Goal: Task Accomplishment & Management: Use online tool/utility

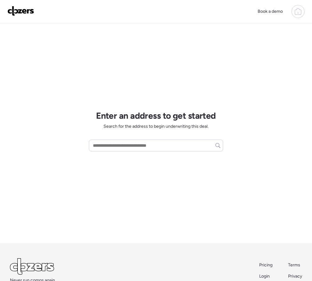
scroll to position [5, 0]
click at [121, 145] on input "text" at bounding box center [156, 145] width 129 height 9
paste input "**********"
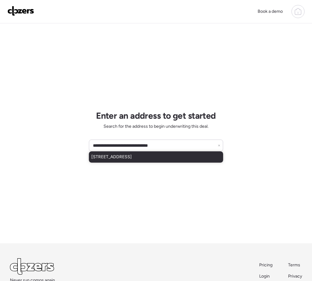
click at [130, 159] on span "7607 N 107th Dr, Glendale, AZ, 85307" at bounding box center [111, 157] width 40 height 6
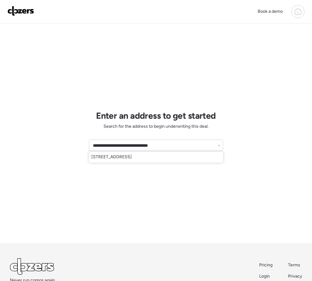
type input "**********"
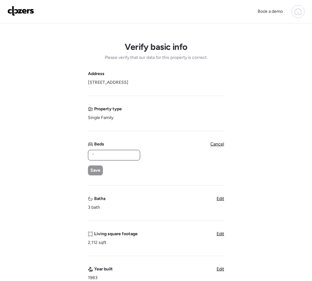
click at [92, 157] on input "text" at bounding box center [114, 155] width 47 height 9
type input "*"
click at [94, 171] on span "Save" at bounding box center [96, 170] width 10 height 6
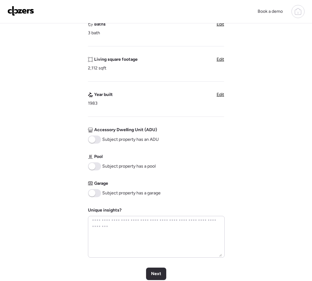
scroll to position [179, 0]
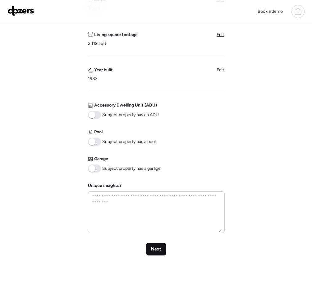
click at [157, 245] on div "Next" at bounding box center [156, 249] width 20 height 12
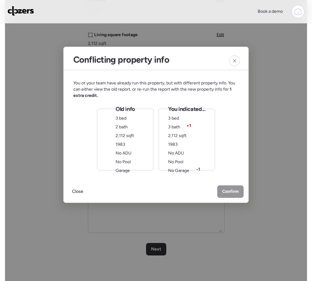
click at [132, 149] on div "Old info 3 bed 2 bath 2,112 sqft 1983 No ADU No Pool Garage" at bounding box center [125, 139] width 19 height 68
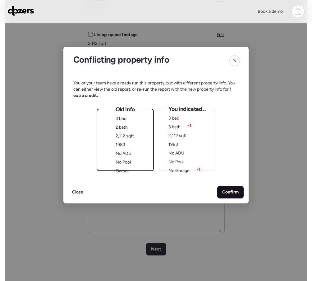
click at [235, 193] on span "Confirm" at bounding box center [230, 192] width 16 height 6
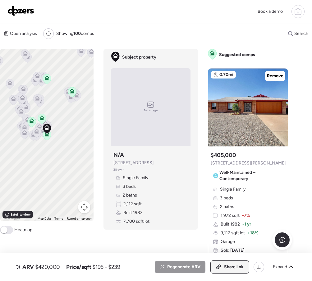
click at [232, 267] on span "Share link" at bounding box center [234, 266] width 20 height 6
click at [13, 12] on img at bounding box center [20, 11] width 27 height 10
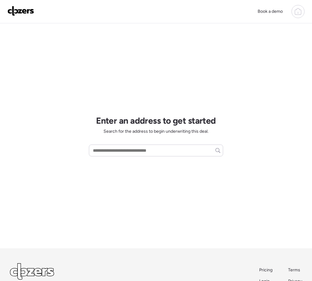
scroll to position [1, 0]
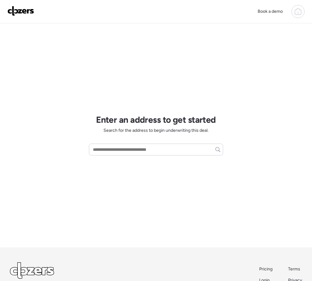
click at [297, 9] on icon at bounding box center [298, 11] width 7 height 7
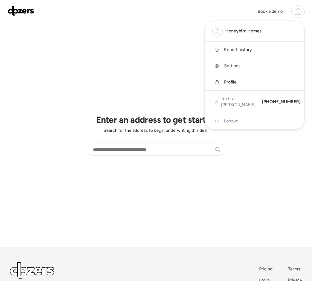
click at [238, 50] on span "Report history" at bounding box center [238, 50] width 28 height 6
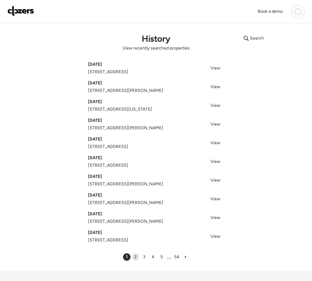
click at [137, 257] on div "2" at bounding box center [135, 256] width 7 height 7
click at [150, 257] on div "3" at bounding box center [148, 256] width 7 height 7
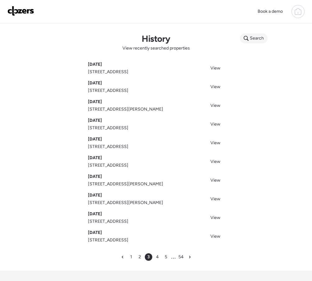
click at [250, 38] on span "Search" at bounding box center [257, 38] width 14 height 6
click at [249, 38] on input "text" at bounding box center [266, 39] width 46 height 9
click at [248, 37] on input "*" at bounding box center [266, 39] width 46 height 9
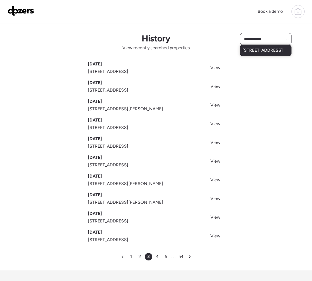
type input "**********"
click at [244, 53] on span "17303 E Oro Grande Dr, Fountain Hills, AZ, 85268" at bounding box center [263, 50] width 40 height 6
click at [12, 11] on img at bounding box center [20, 11] width 27 height 10
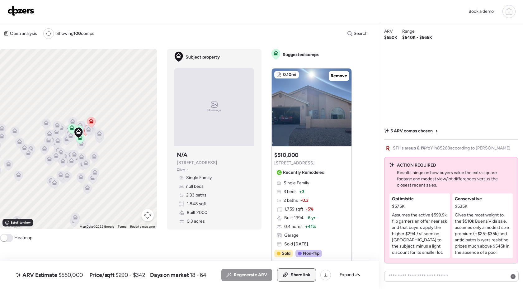
click at [284, 273] on icon at bounding box center [285, 274] width 6 height 5
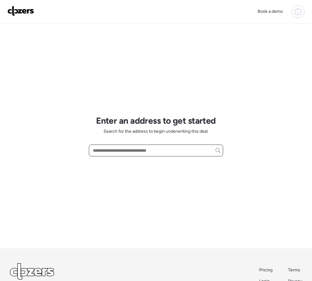
click at [105, 151] on input "text" at bounding box center [156, 150] width 129 height 9
paste input "**********"
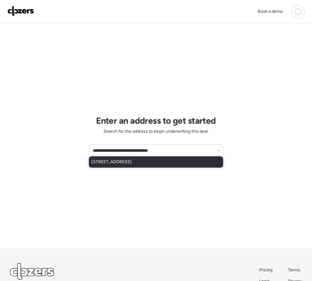
click at [132, 164] on span "5014 N 69th Ave, Glendale, AZ, 85303" at bounding box center [111, 162] width 40 height 6
type input "**********"
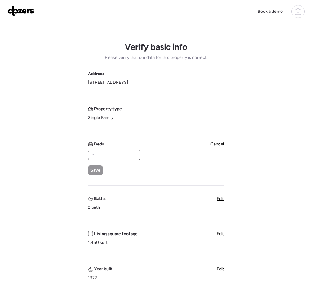
click at [117, 156] on input "text" at bounding box center [114, 155] width 47 height 9
type input "*"
click at [98, 170] on span "Save" at bounding box center [96, 170] width 10 height 6
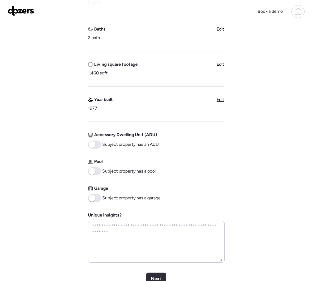
scroll to position [150, 0]
click at [156, 277] on span "Next" at bounding box center [156, 278] width 10 height 6
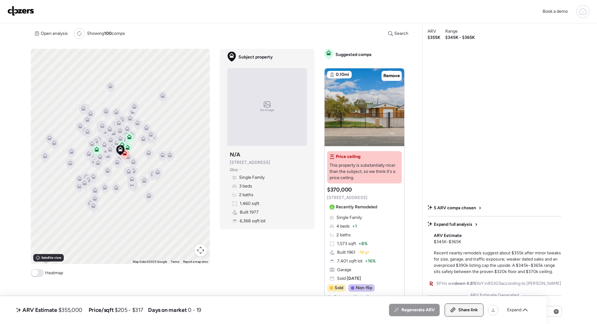
click at [312, 280] on span "Share link" at bounding box center [468, 310] width 20 height 6
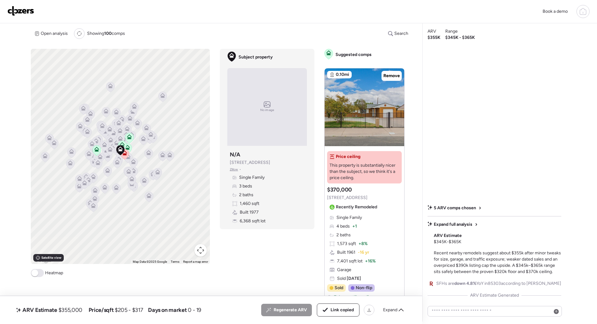
click at [29, 12] on img at bounding box center [20, 11] width 27 height 10
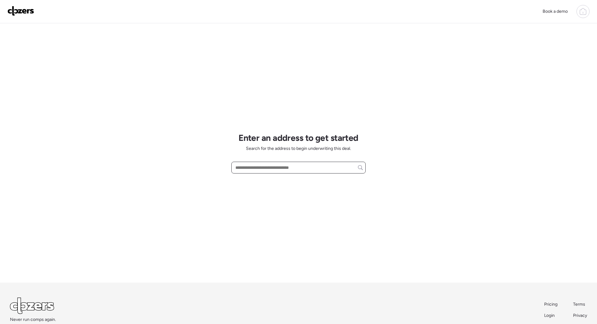
click at [246, 167] on input "text" at bounding box center [298, 167] width 129 height 9
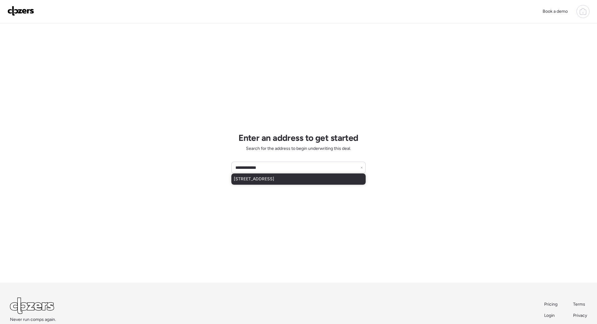
click at [240, 180] on span "[STREET_ADDRESS]" at bounding box center [254, 179] width 40 height 6
type input "**********"
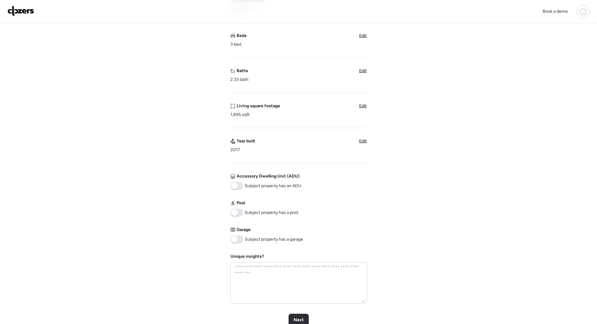
scroll to position [110, 0]
click at [234, 236] on span at bounding box center [234, 237] width 7 height 7
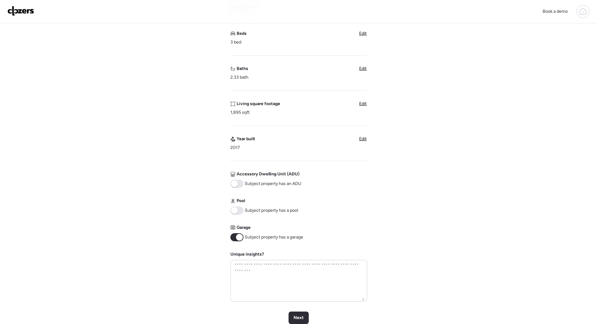
click at [363, 34] on span "Edit" at bounding box center [362, 33] width 7 height 5
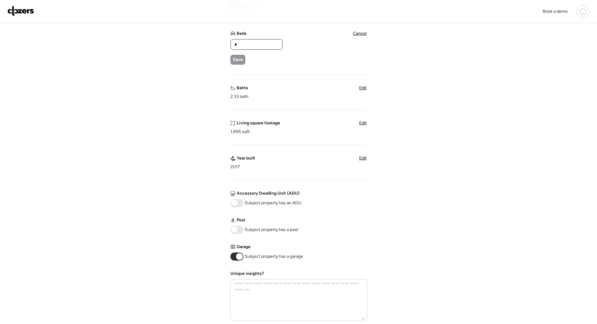
click at [243, 46] on input "*" at bounding box center [256, 44] width 47 height 9
type input "*"
click at [236, 58] on span "Save" at bounding box center [238, 60] width 10 height 6
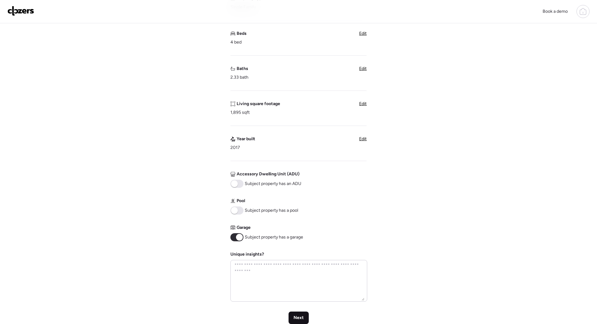
click at [302, 319] on span "Next" at bounding box center [299, 318] width 10 height 6
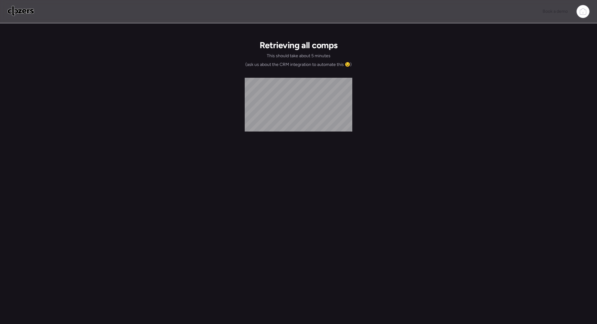
scroll to position [0, 0]
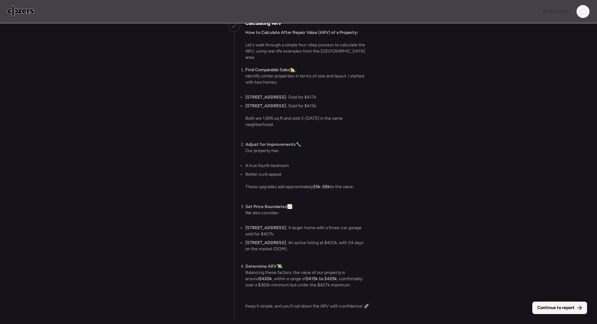
click at [552, 309] on span "Continue to report" at bounding box center [555, 308] width 37 height 6
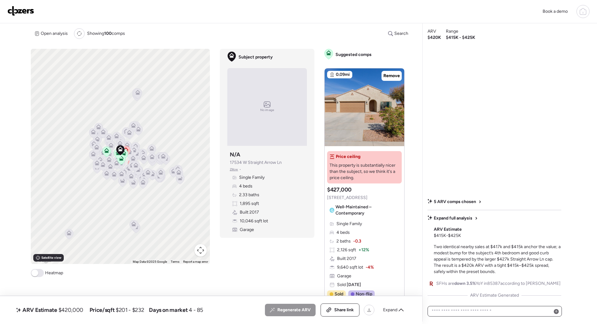
click at [552, 309] on textarea at bounding box center [494, 311] width 129 height 9
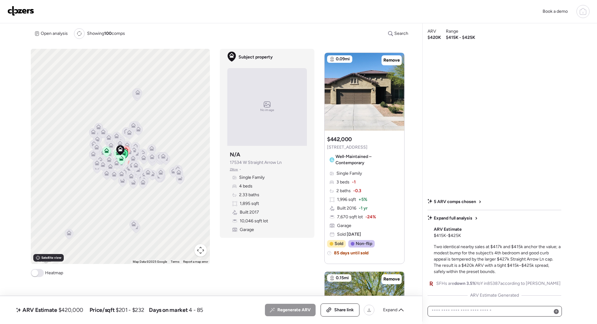
scroll to position [324, 0]
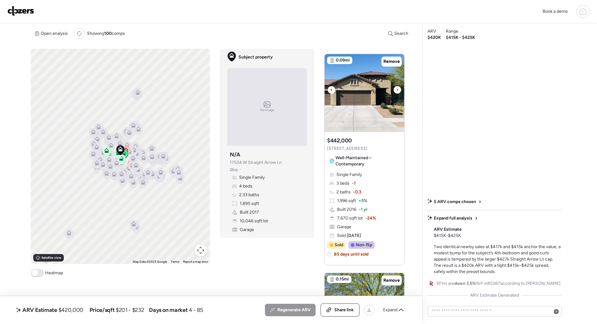
click at [397, 89] on icon at bounding box center [397, 89] width 2 height 7
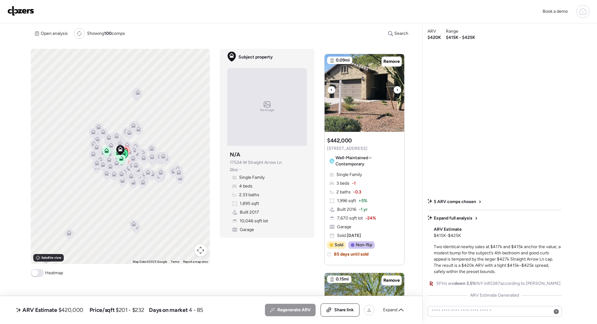
click at [397, 89] on icon at bounding box center [397, 89] width 2 height 7
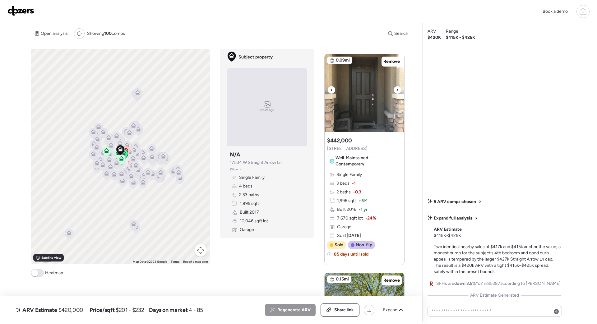
click at [397, 89] on icon at bounding box center [397, 89] width 2 height 7
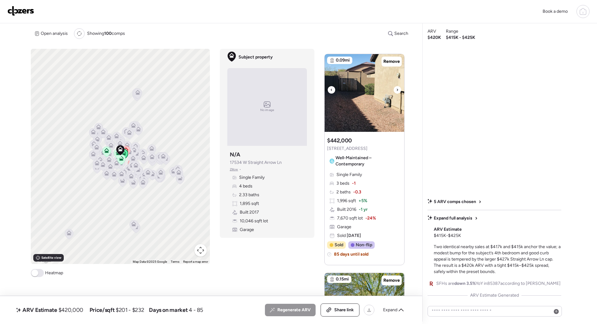
click at [397, 89] on icon at bounding box center [397, 89] width 2 height 7
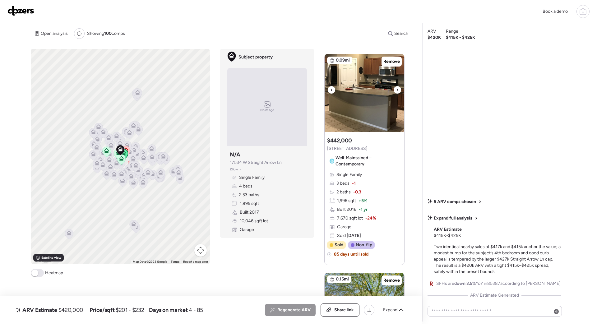
click at [397, 89] on icon at bounding box center [397, 89] width 2 height 7
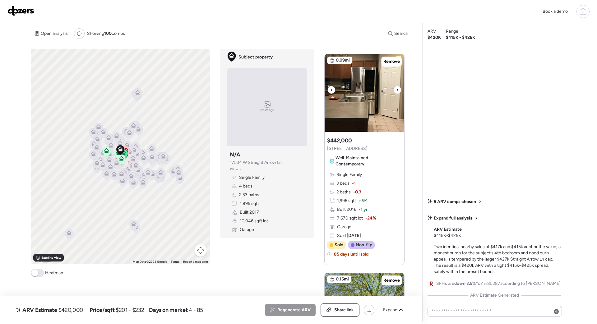
click at [397, 89] on icon at bounding box center [397, 89] width 2 height 7
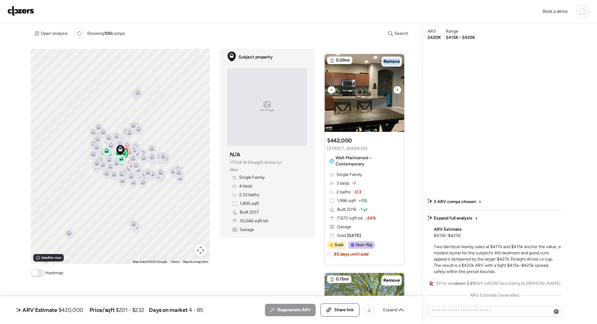
click at [397, 89] on icon at bounding box center [397, 89] width 2 height 7
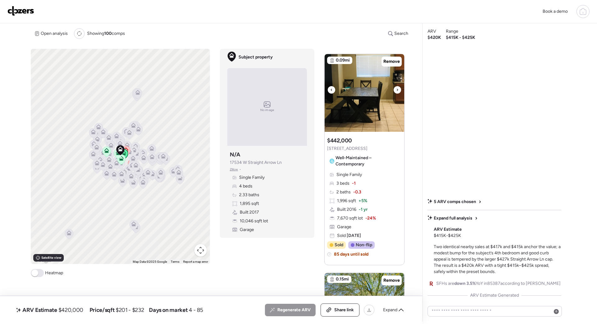
click at [397, 89] on icon at bounding box center [397, 89] width 2 height 7
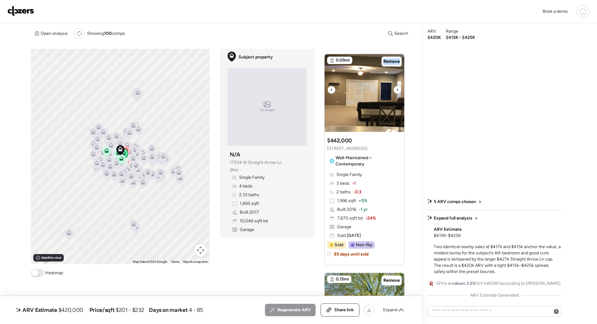
click at [397, 89] on icon at bounding box center [397, 89] width 2 height 7
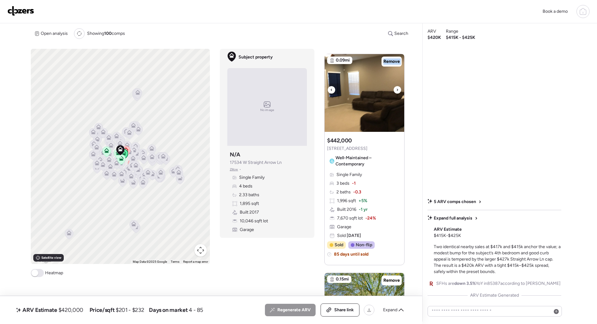
click at [397, 89] on icon at bounding box center [397, 89] width 2 height 7
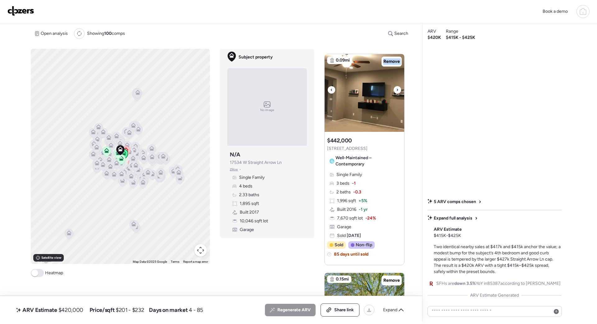
click at [397, 89] on icon at bounding box center [397, 89] width 2 height 7
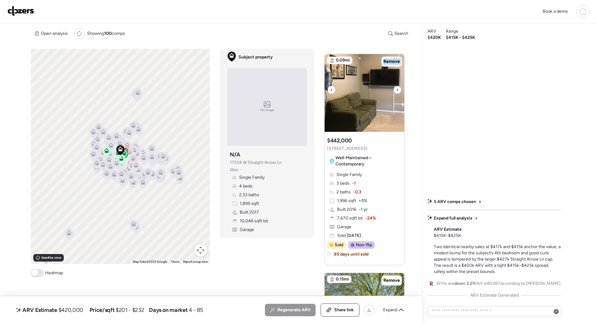
click at [397, 89] on icon at bounding box center [397, 89] width 2 height 7
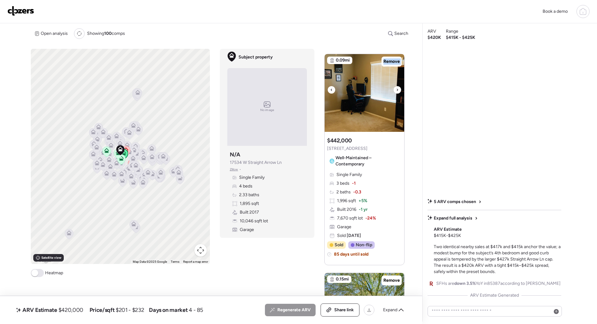
click at [397, 89] on icon at bounding box center [397, 89] width 2 height 7
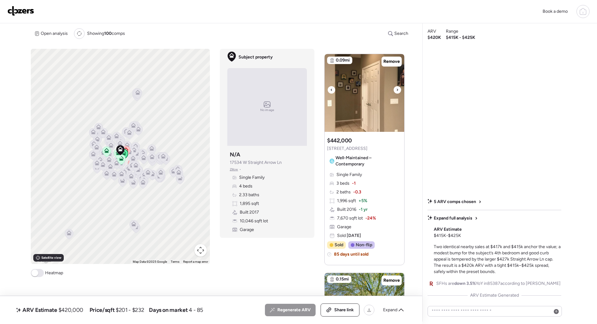
click at [397, 89] on icon at bounding box center [397, 89] width 2 height 7
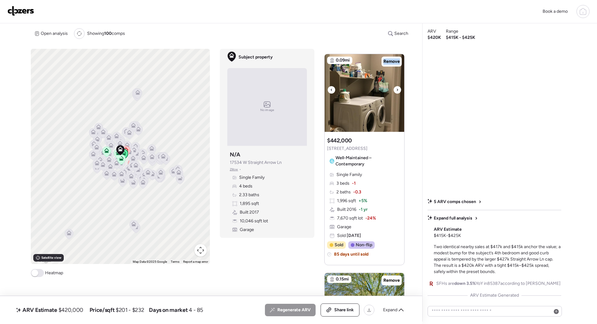
click at [397, 89] on icon at bounding box center [397, 89] width 2 height 7
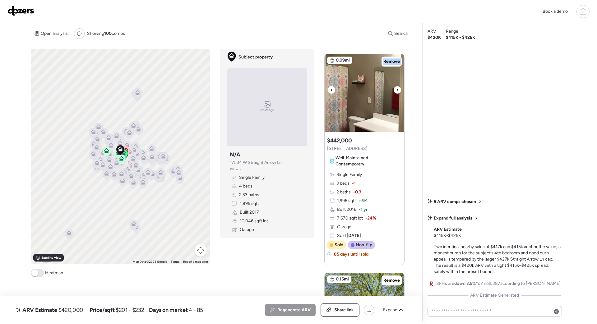
click at [397, 89] on icon at bounding box center [397, 89] width 2 height 7
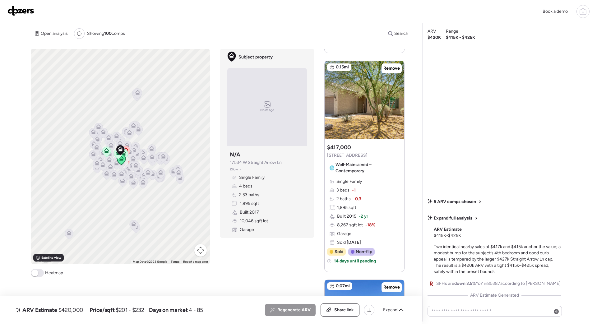
scroll to position [538, 0]
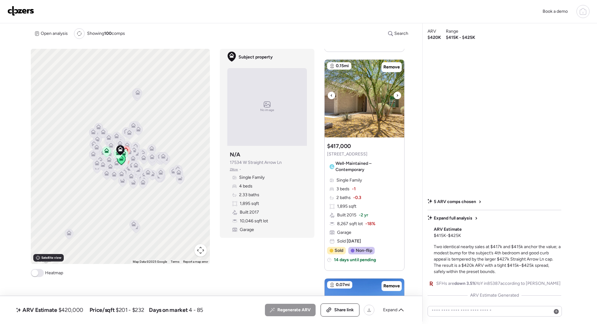
click at [397, 97] on icon at bounding box center [397, 95] width 2 height 7
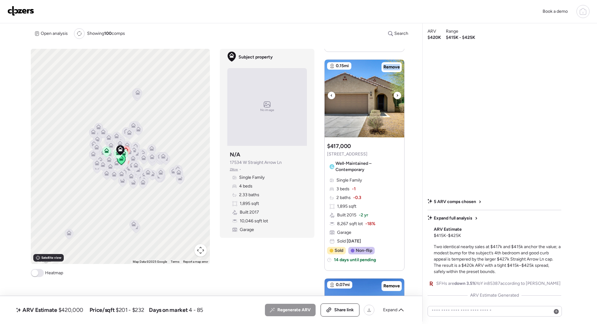
click at [397, 97] on icon at bounding box center [397, 95] width 2 height 7
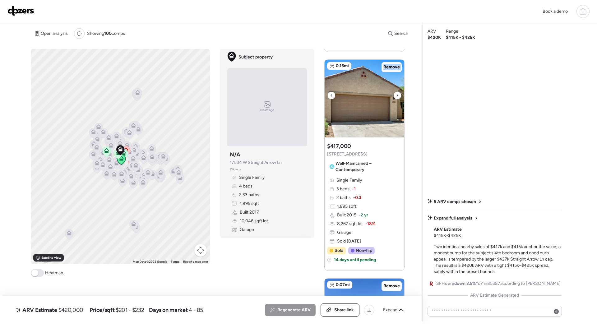
click at [397, 97] on icon at bounding box center [397, 95] width 2 height 7
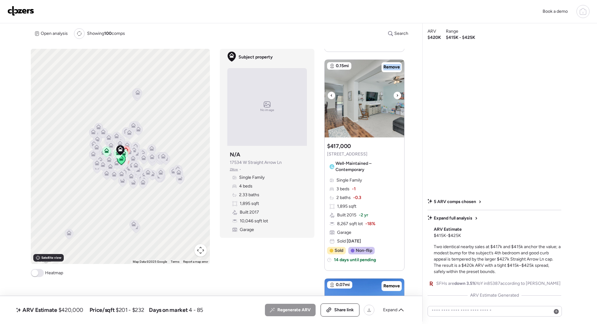
click at [397, 97] on icon at bounding box center [397, 95] width 2 height 7
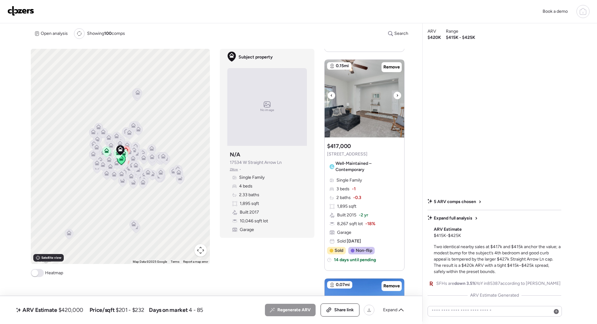
click at [397, 97] on icon at bounding box center [397, 95] width 2 height 7
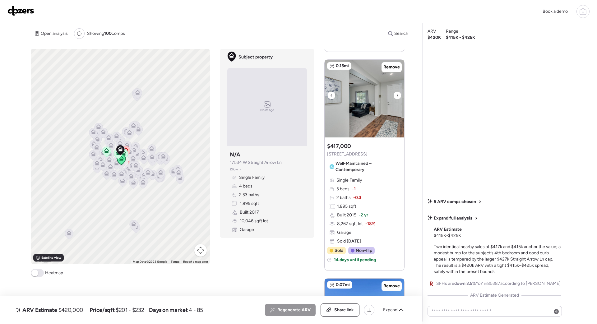
click at [397, 97] on icon at bounding box center [397, 95] width 2 height 7
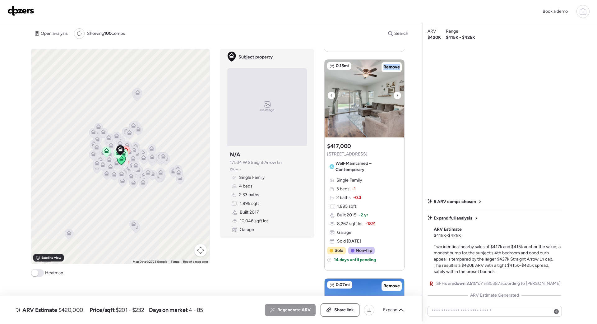
click at [397, 97] on icon at bounding box center [397, 95] width 2 height 7
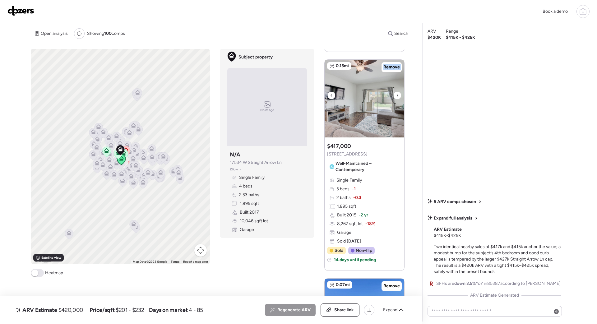
click at [397, 97] on icon at bounding box center [397, 95] width 2 height 7
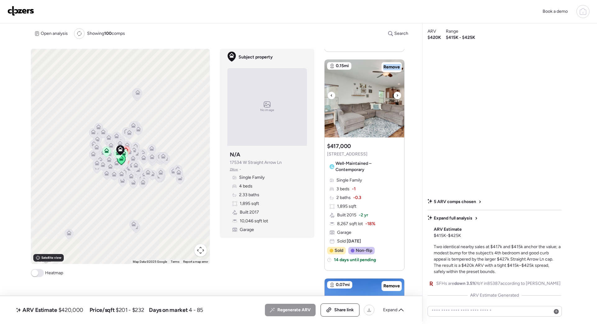
click at [397, 97] on icon at bounding box center [397, 95] width 2 height 7
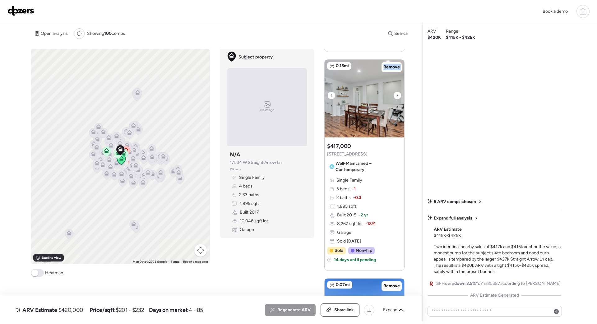
click at [397, 97] on icon at bounding box center [397, 95] width 2 height 7
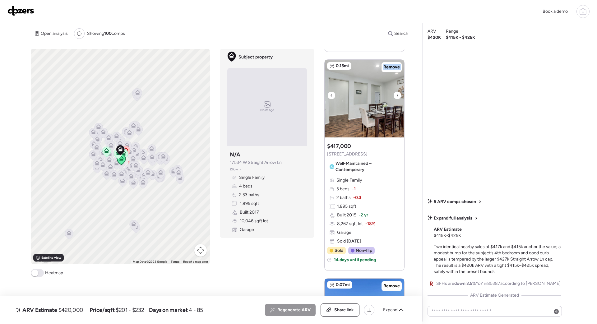
click at [397, 97] on icon at bounding box center [397, 95] width 2 height 7
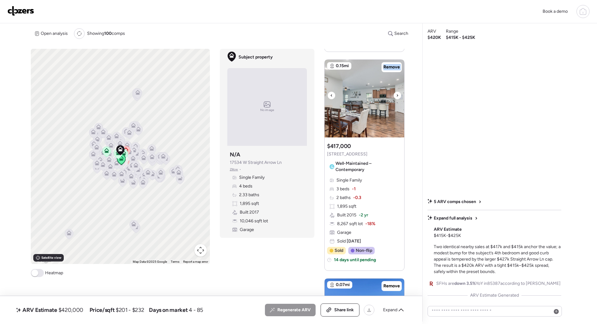
click at [397, 97] on icon at bounding box center [397, 95] width 2 height 7
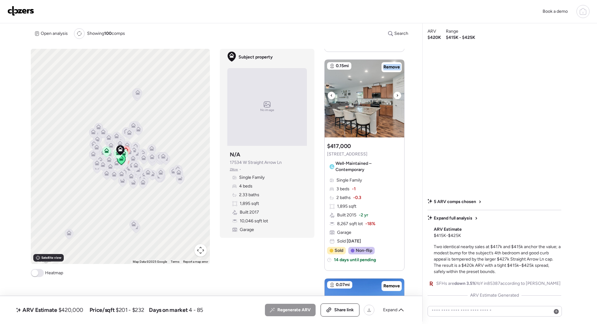
click at [397, 97] on icon at bounding box center [397, 95] width 2 height 7
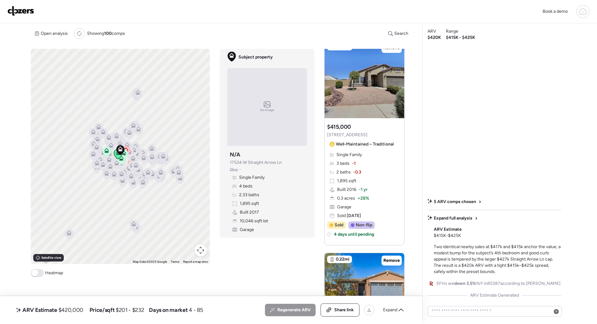
scroll to position [781, 0]
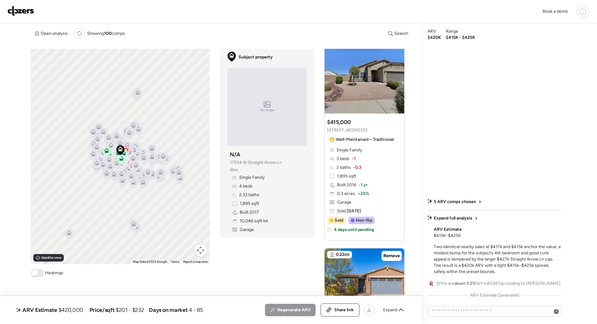
click at [298, 114] on div "No image" at bounding box center [267, 107] width 80 height 78
click at [20, 12] on img at bounding box center [20, 11] width 27 height 10
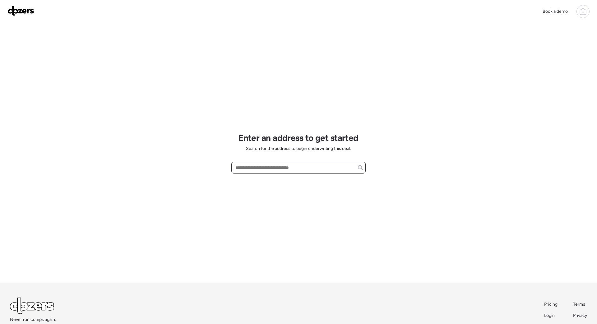
click at [256, 167] on input "text" at bounding box center [298, 167] width 129 height 9
paste input "**********"
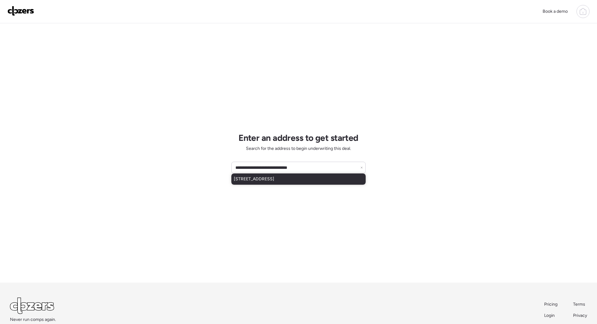
click at [272, 177] on span "[STREET_ADDRESS]" at bounding box center [254, 179] width 40 height 6
type input "**********"
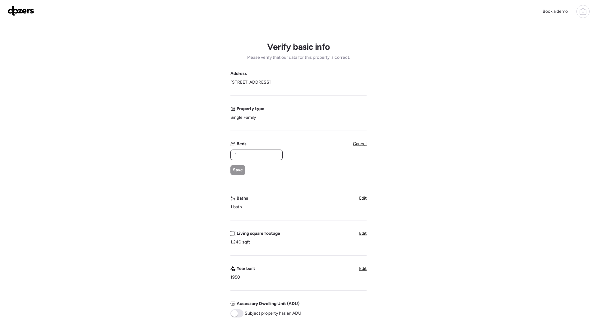
click at [244, 156] on input "text" at bounding box center [256, 155] width 47 height 9
click at [246, 153] on input "text" at bounding box center [256, 155] width 47 height 9
type input "*"
click at [240, 168] on span "Save" at bounding box center [238, 170] width 10 height 6
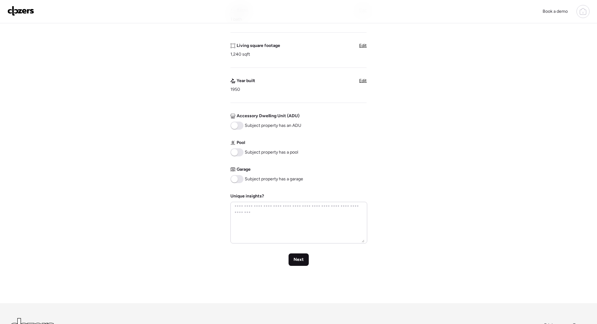
scroll to position [183, 0]
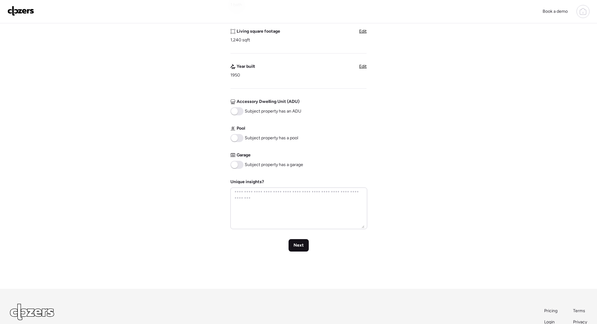
click at [299, 248] on span "Next" at bounding box center [299, 245] width 10 height 6
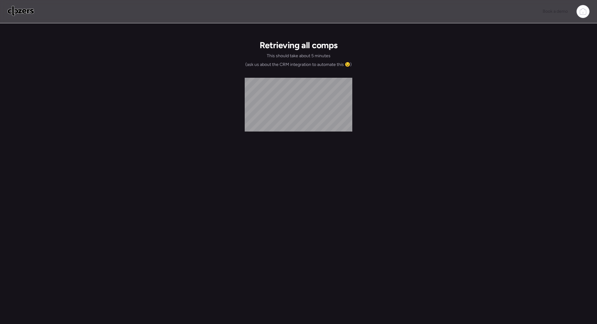
scroll to position [0, 0]
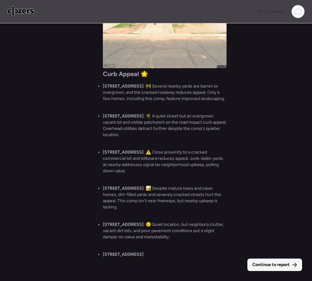
click at [267, 261] on span "Continue to report" at bounding box center [271, 264] width 37 height 6
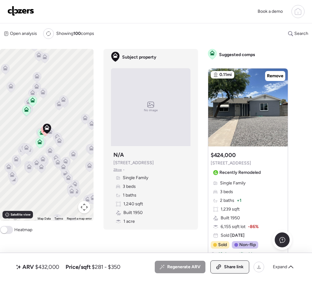
click at [238, 267] on span "Share link" at bounding box center [234, 266] width 20 height 6
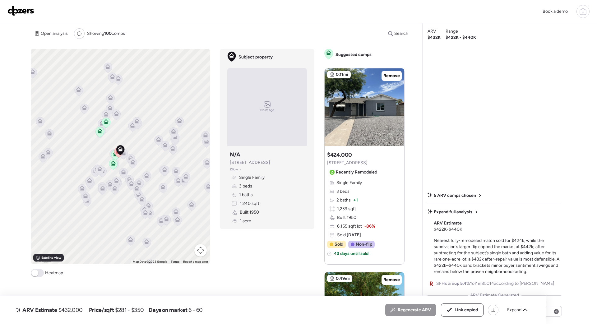
click at [30, 13] on img at bounding box center [20, 11] width 27 height 10
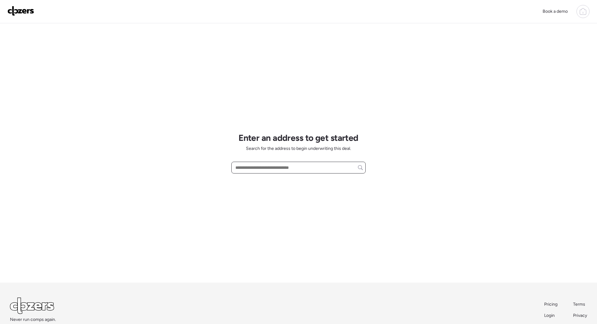
click at [251, 168] on input "text" at bounding box center [298, 167] width 129 height 9
paste input "**********"
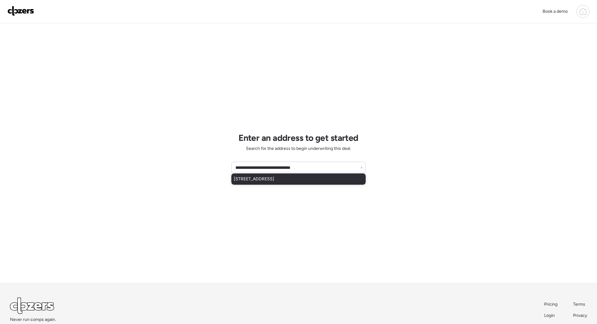
click at [272, 180] on span "[STREET_ADDRESS]" at bounding box center [254, 179] width 40 height 6
type input "**********"
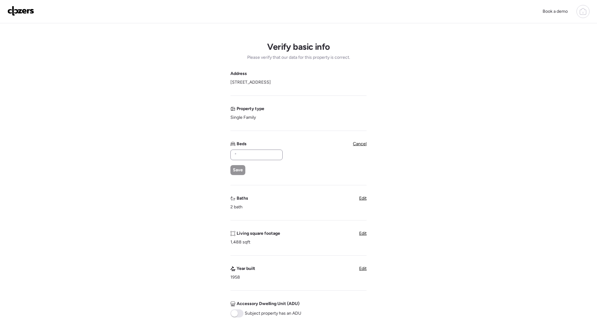
drag, startPoint x: 240, startPoint y: 150, endPoint x: 239, endPoint y: 153, distance: 3.5
click at [240, 150] on div at bounding box center [256, 155] width 52 height 11
click at [239, 156] on input "text" at bounding box center [256, 155] width 47 height 9
type input "*"
click at [236, 172] on span "Save" at bounding box center [238, 170] width 10 height 6
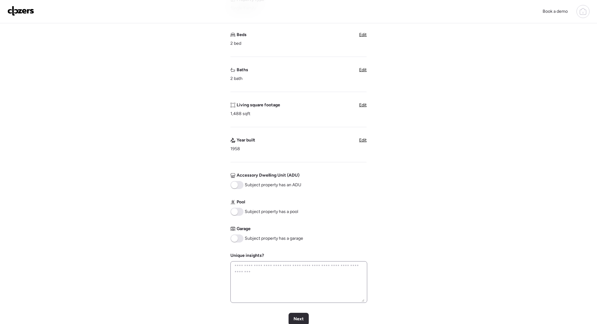
scroll to position [117, 0]
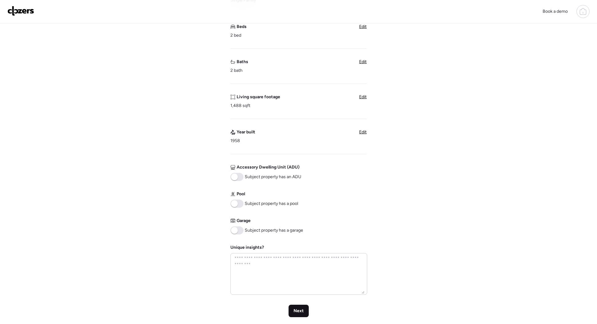
click at [302, 307] on div "Next" at bounding box center [299, 311] width 20 height 12
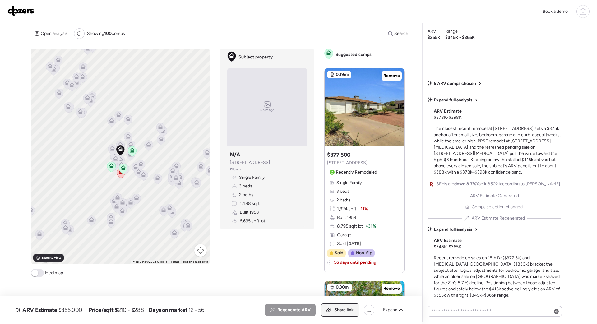
click at [345, 308] on span "Share link" at bounding box center [344, 310] width 20 height 6
click at [21, 11] on img at bounding box center [20, 11] width 27 height 10
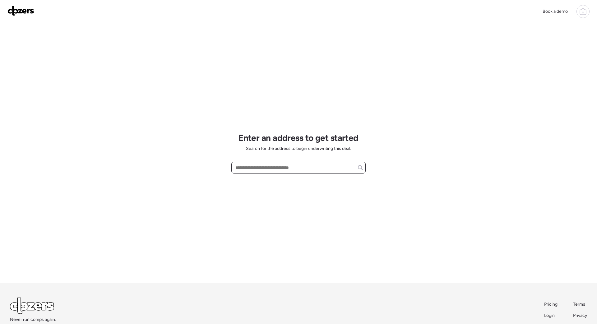
click at [246, 166] on input "text" at bounding box center [298, 167] width 129 height 9
paste input "**********"
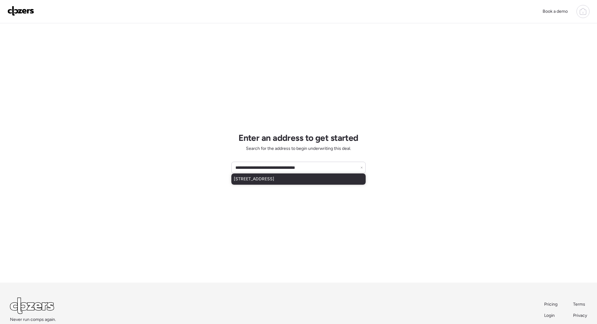
click at [264, 180] on span "9031 W Camino De Oro, Peoria, AZ, 85383" at bounding box center [254, 179] width 40 height 6
type input "**********"
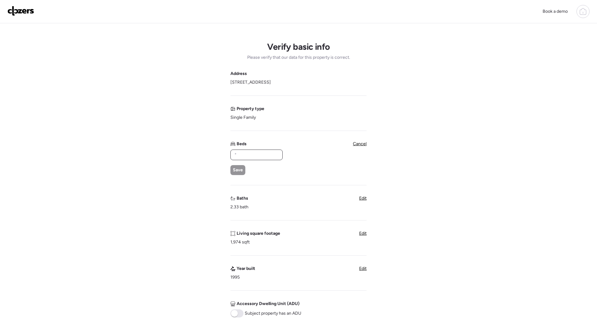
click at [246, 153] on input "text" at bounding box center [256, 155] width 47 height 9
type input "*"
click at [243, 168] on div "Save" at bounding box center [237, 170] width 15 height 10
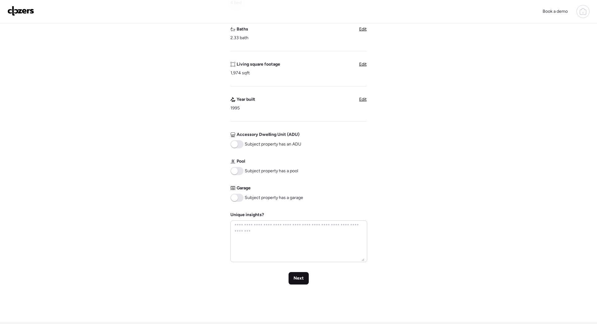
scroll to position [152, 0]
click at [295, 273] on span "Next" at bounding box center [299, 276] width 10 height 6
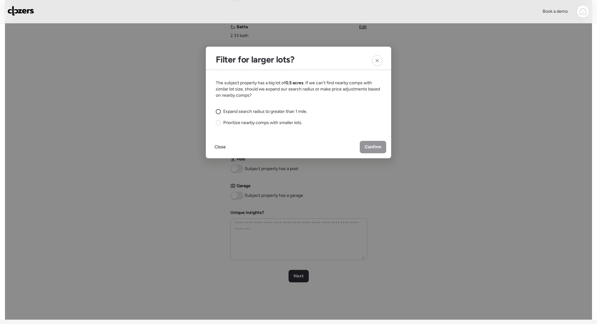
click at [260, 112] on span "Expand search radius to greater than 1 mile." at bounding box center [265, 112] width 84 height 6
click at [372, 148] on span "Confirm" at bounding box center [373, 147] width 16 height 6
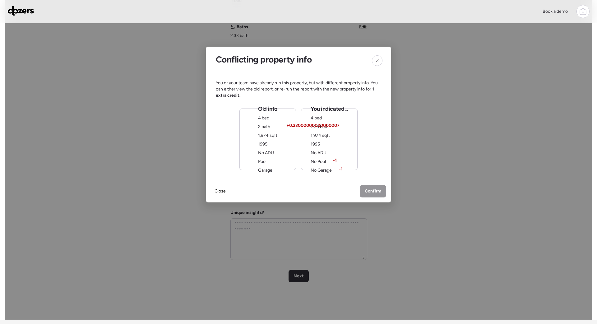
click at [252, 143] on div "Old info 4 bed 2 bath 1,974 sqft 1995 No ADU Pool Garage" at bounding box center [267, 140] width 57 height 62
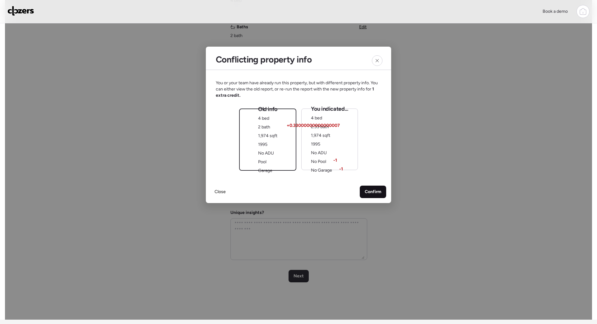
click at [366, 189] on span "Confirm" at bounding box center [373, 192] width 16 height 6
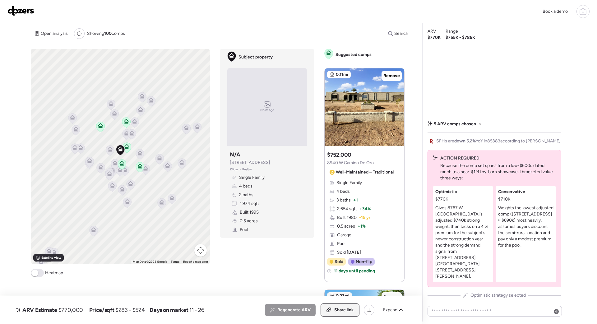
click at [340, 310] on span "Share link" at bounding box center [344, 310] width 20 height 6
click at [15, 12] on img at bounding box center [20, 11] width 27 height 10
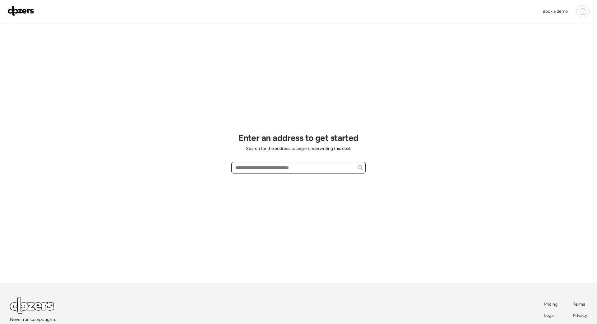
paste input "**********"
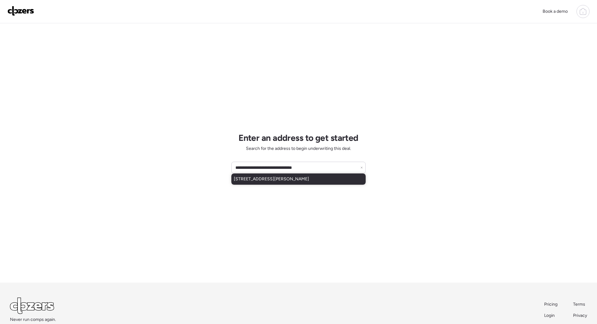
click at [261, 184] on div "[STREET_ADDRESS][PERSON_NAME]" at bounding box center [298, 179] width 134 height 11
type input "**********"
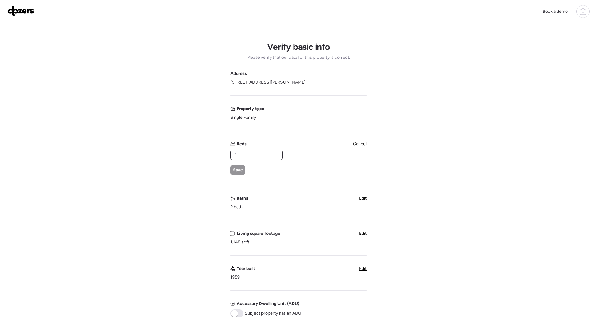
click at [245, 155] on input "text" at bounding box center [256, 155] width 47 height 9
type input "*"
click at [236, 166] on div "Save" at bounding box center [237, 170] width 15 height 10
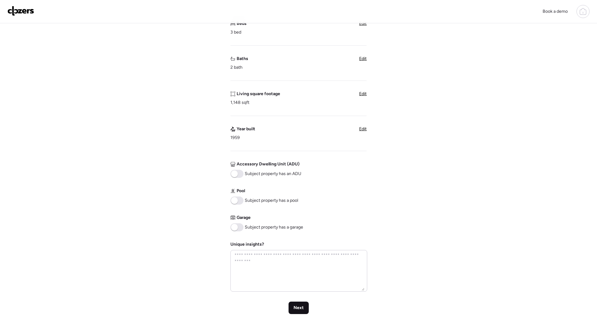
scroll to position [123, 0]
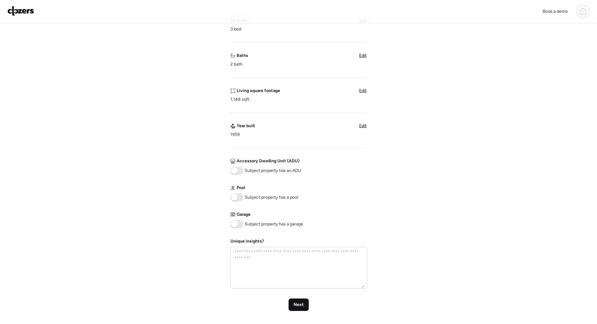
click at [300, 304] on span "Next" at bounding box center [299, 305] width 10 height 6
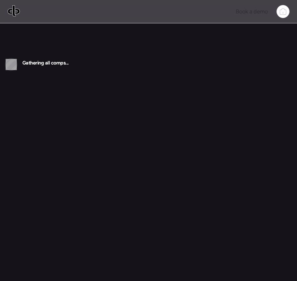
click at [18, 12] on img at bounding box center [13, 11] width 12 height 12
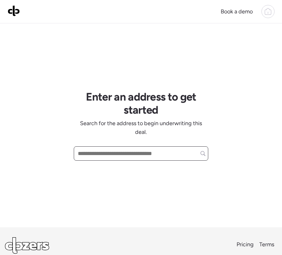
click at [117, 152] on input "text" at bounding box center [141, 153] width 129 height 11
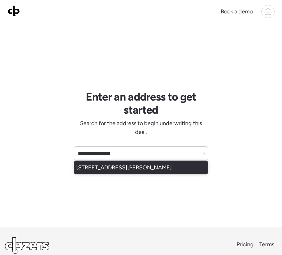
click at [110, 165] on span "[STREET_ADDRESS][PERSON_NAME]" at bounding box center [123, 167] width 95 height 9
type input "**********"
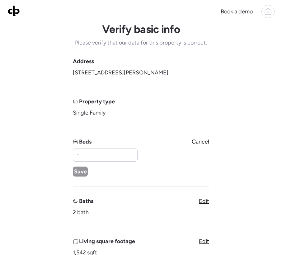
scroll to position [20, 0]
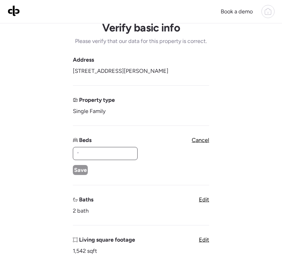
click at [104, 155] on input "text" at bounding box center [105, 153] width 59 height 11
type input "*"
click at [81, 167] on span "Save" at bounding box center [80, 169] width 13 height 9
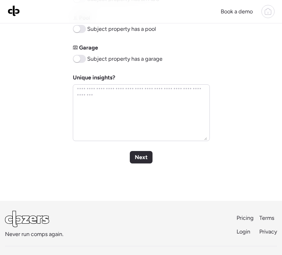
click at [142, 161] on span "Next" at bounding box center [141, 157] width 13 height 9
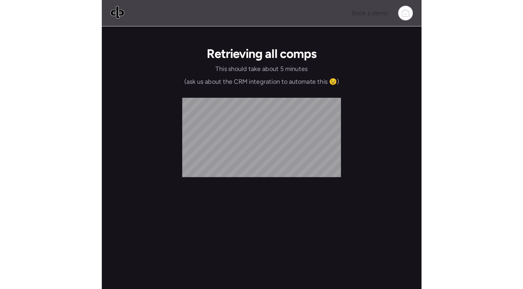
scroll to position [0, 0]
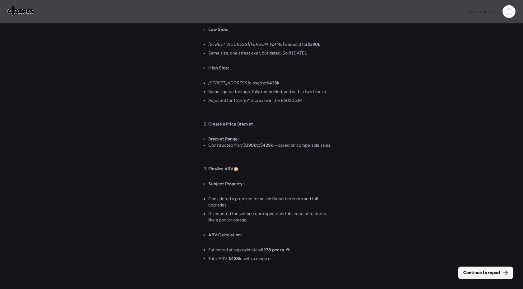
click at [281, 254] on span "Continue to report" at bounding box center [481, 272] width 37 height 6
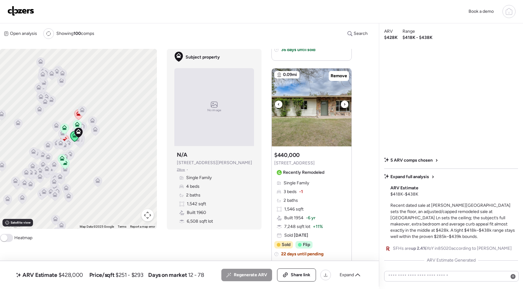
scroll to position [206, 0]
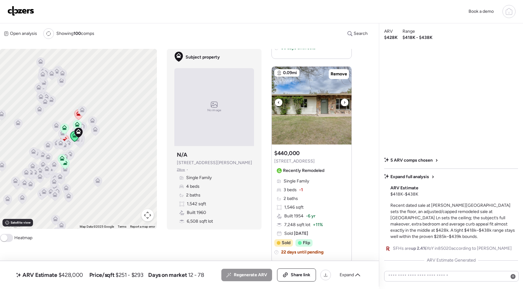
click at [281, 103] on div at bounding box center [344, 102] width 7 height 7
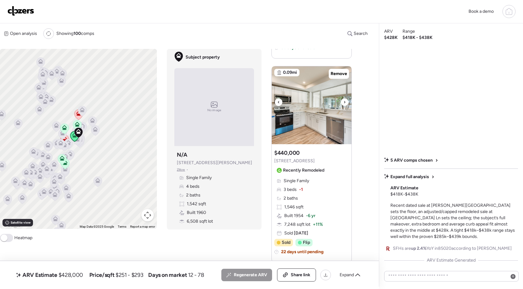
click at [281, 103] on div at bounding box center [344, 101] width 7 height 7
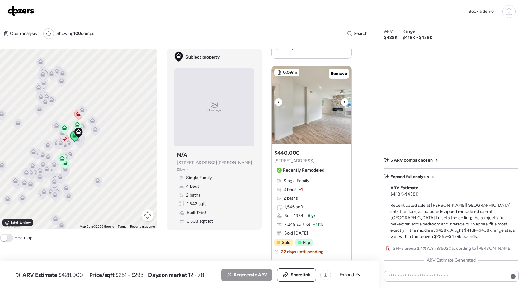
click at [281, 103] on div at bounding box center [344, 101] width 7 height 7
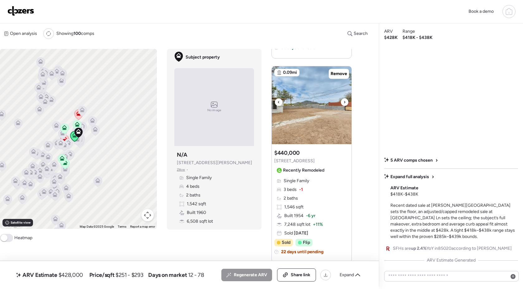
click at [281, 103] on div at bounding box center [344, 101] width 7 height 7
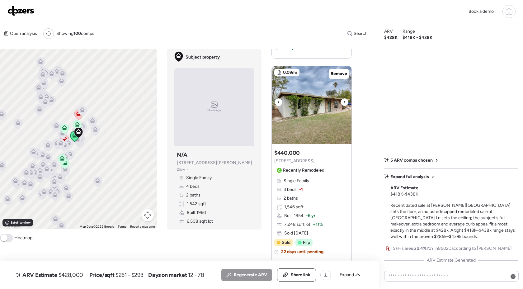
click at [281, 103] on div at bounding box center [344, 101] width 7 height 7
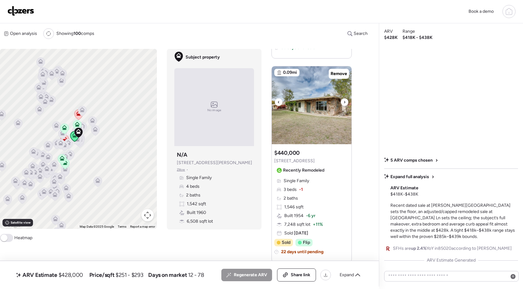
click at [281, 103] on div at bounding box center [344, 101] width 7 height 7
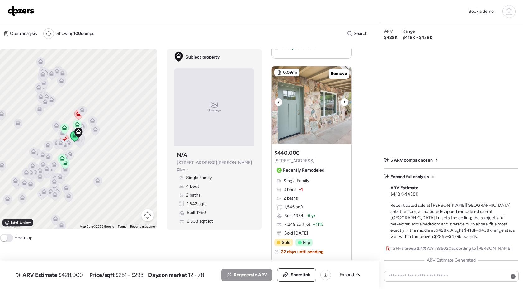
click at [281, 103] on div at bounding box center [344, 101] width 7 height 7
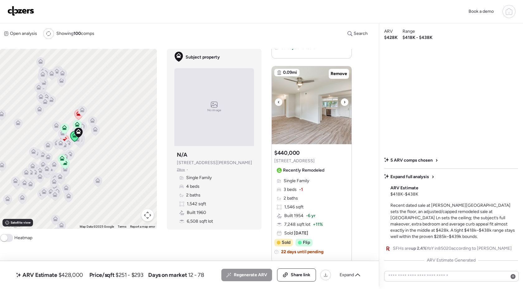
click at [281, 103] on div at bounding box center [344, 101] width 7 height 7
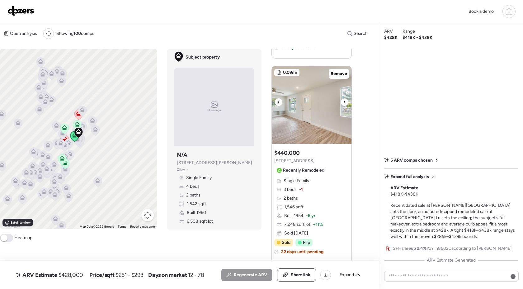
click at [281, 103] on div at bounding box center [344, 101] width 7 height 7
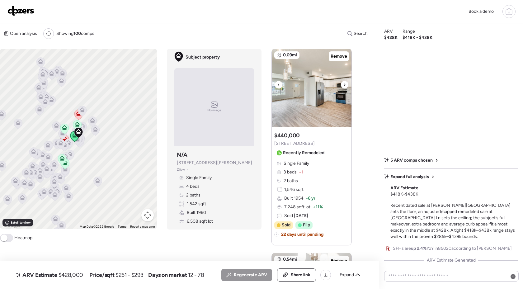
scroll to position [227, 0]
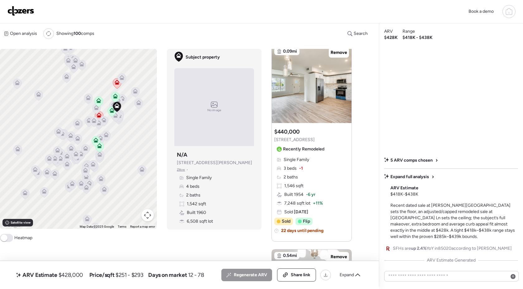
drag, startPoint x: 38, startPoint y: 118, endPoint x: 87, endPoint y: 92, distance: 55.8
click at [87, 92] on div "To activate drag with keyboard, press Alt + Enter. Once in keyboard drag state,…" at bounding box center [78, 139] width 157 height 180
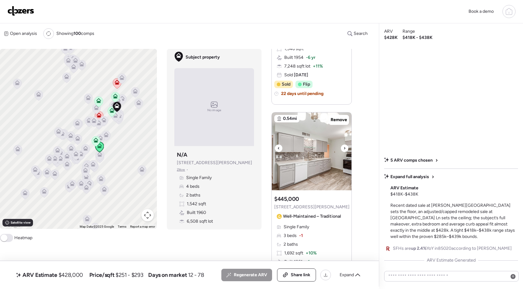
scroll to position [365, 0]
click at [281, 146] on icon at bounding box center [344, 147] width 1 height 2
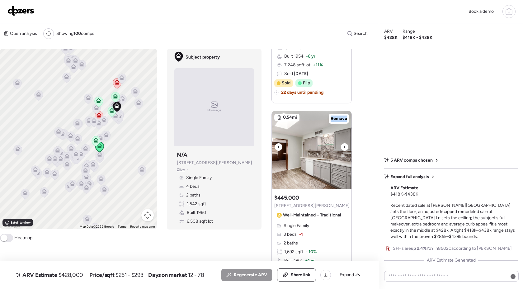
click at [281, 146] on icon at bounding box center [344, 147] width 1 height 2
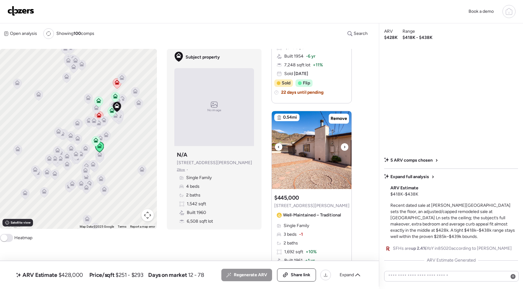
click at [281, 146] on icon at bounding box center [344, 147] width 1 height 2
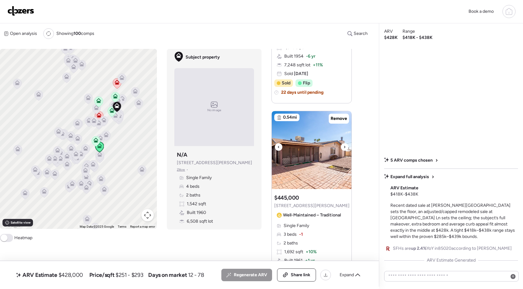
click at [281, 146] on icon at bounding box center [344, 147] width 1 height 2
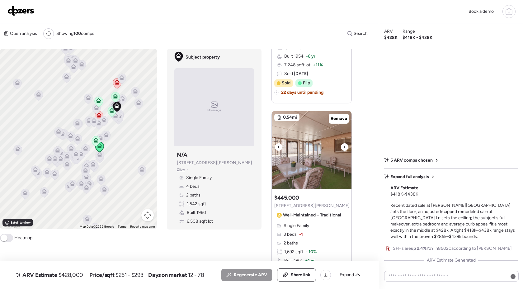
click at [281, 146] on icon at bounding box center [344, 147] width 1 height 2
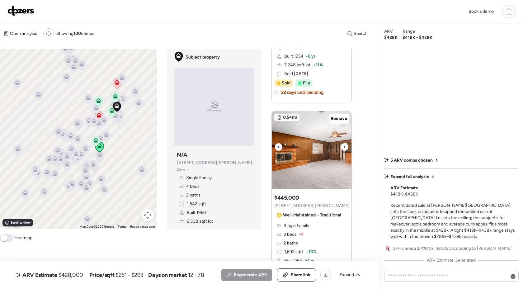
click at [281, 146] on icon at bounding box center [344, 147] width 1 height 2
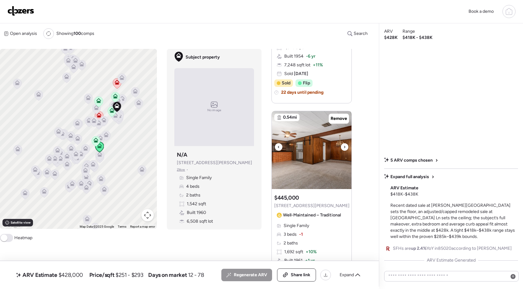
click at [281, 146] on icon at bounding box center [344, 147] width 1 height 2
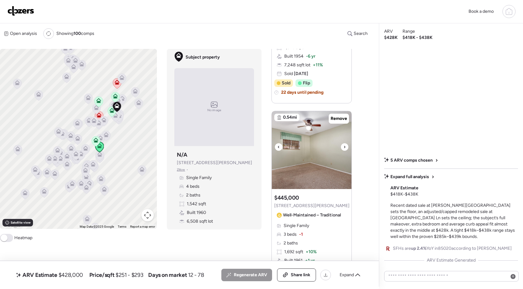
click at [281, 146] on icon at bounding box center [344, 147] width 1 height 2
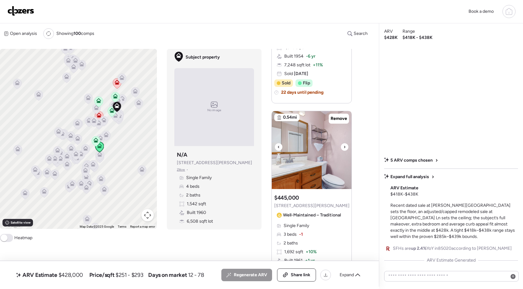
click at [281, 146] on icon at bounding box center [344, 147] width 1 height 2
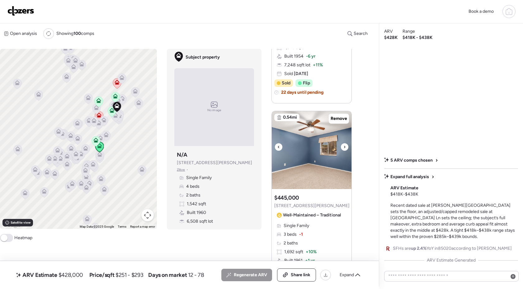
click at [281, 146] on icon at bounding box center [344, 147] width 1 height 2
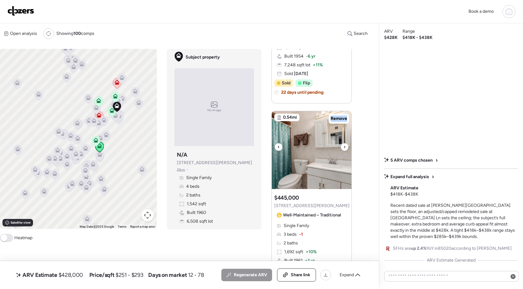
click at [281, 146] on icon at bounding box center [344, 147] width 1 height 2
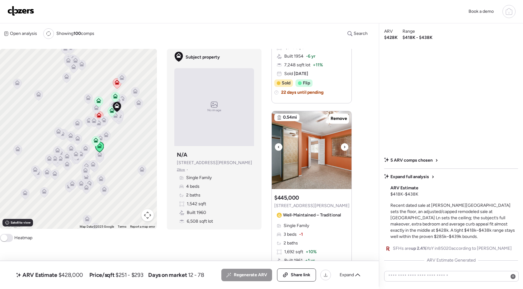
click at [281, 146] on icon at bounding box center [344, 147] width 1 height 2
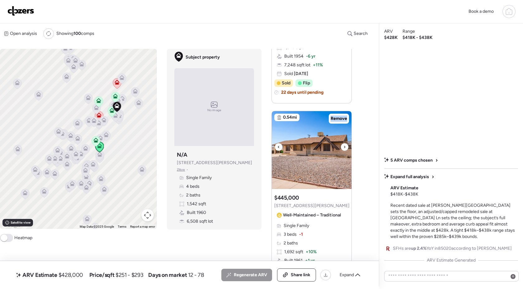
click at [281, 146] on icon at bounding box center [344, 147] width 1 height 2
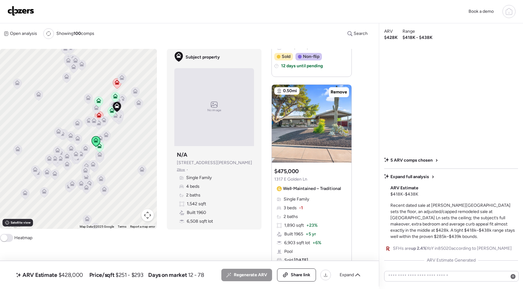
scroll to position [598, 0]
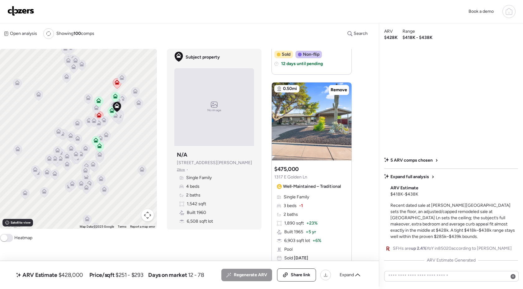
click at [24, 12] on img at bounding box center [20, 11] width 27 height 10
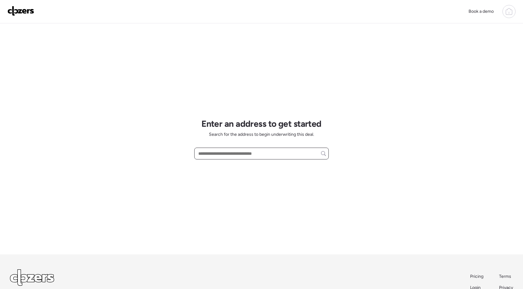
click at [201, 153] on input "text" at bounding box center [261, 153] width 129 height 9
paste input "**********"
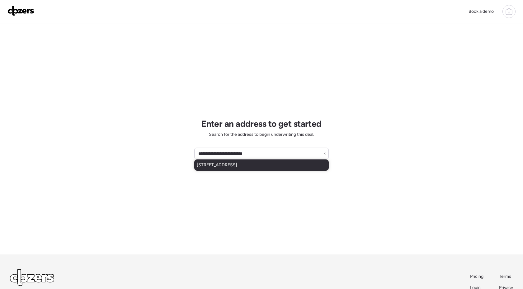
click at [233, 168] on span "60 S 72nd Pl, Mesa, AZ, 85208" at bounding box center [217, 165] width 40 height 6
type input "**********"
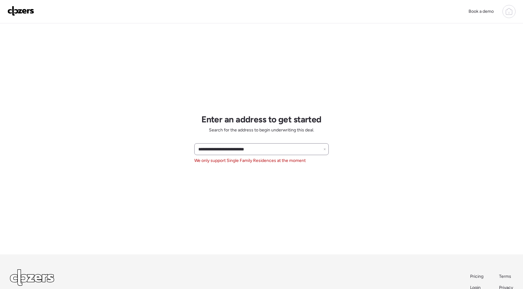
click at [324, 150] on icon at bounding box center [324, 149] width 2 height 2
click at [324, 150] on icon at bounding box center [323, 148] width 5 height 5
click at [206, 149] on input "text" at bounding box center [261, 149] width 129 height 9
paste input "**********"
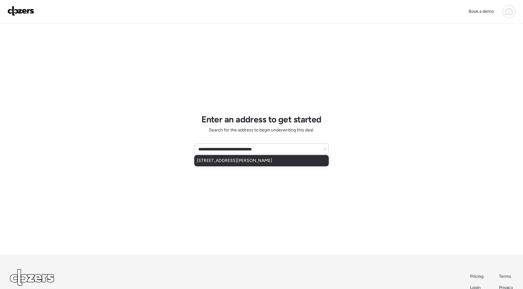
click at [235, 161] on span "7136 E Bramble Ave, Mesa, AZ, 85208" at bounding box center [234, 160] width 75 height 6
type input "**********"
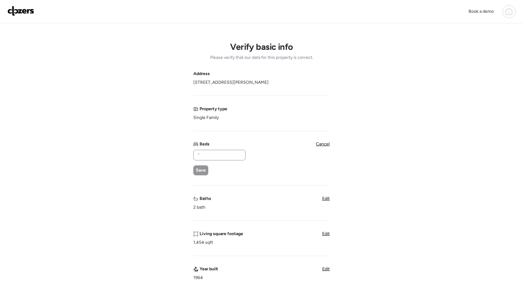
drag, startPoint x: 218, startPoint y: 160, endPoint x: 220, endPoint y: 156, distance: 3.6
click at [218, 160] on div at bounding box center [219, 155] width 52 height 11
click at [221, 156] on input "text" at bounding box center [219, 155] width 47 height 9
type input "*"
click at [205, 168] on span "Save" at bounding box center [201, 170] width 10 height 6
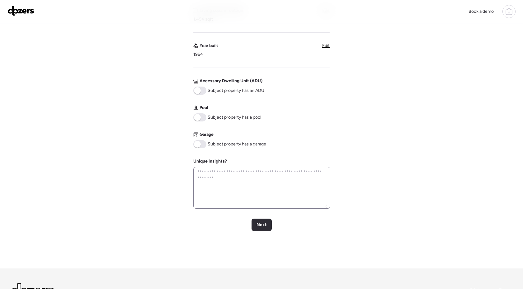
scroll to position [209, 0]
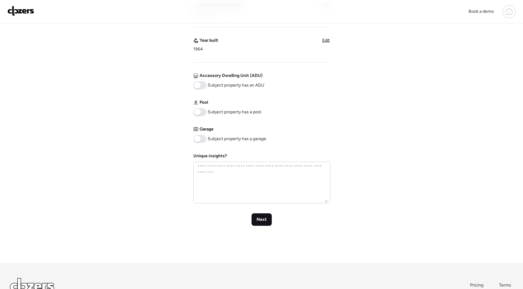
click at [262, 220] on span "Next" at bounding box center [261, 219] width 10 height 6
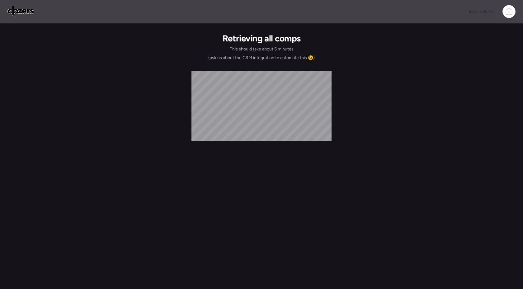
scroll to position [0, 0]
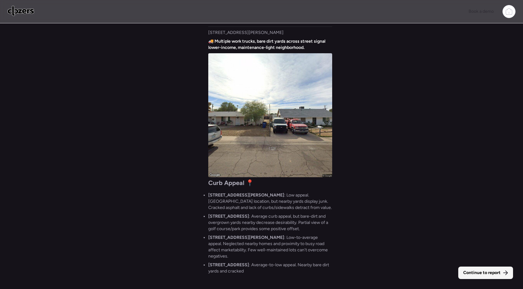
click at [491, 273] on span "Continue to report" at bounding box center [481, 272] width 37 height 6
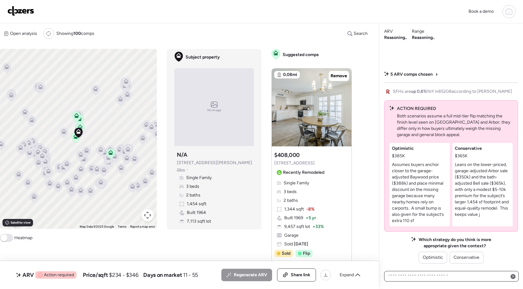
click at [491, 273] on textarea at bounding box center [451, 276] width 129 height 9
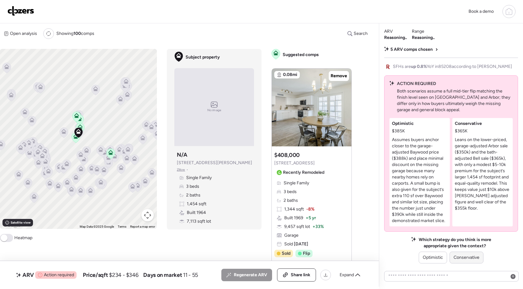
click at [465, 257] on span "Conservative" at bounding box center [466, 257] width 26 height 6
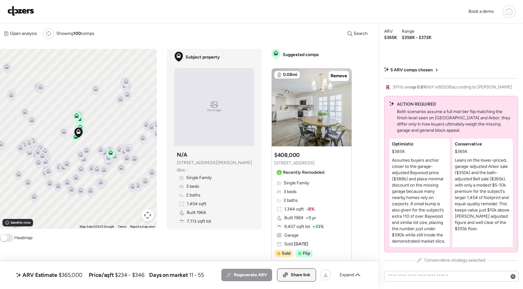
click at [286, 273] on icon at bounding box center [285, 273] width 3 height 3
click at [27, 9] on img at bounding box center [20, 11] width 27 height 10
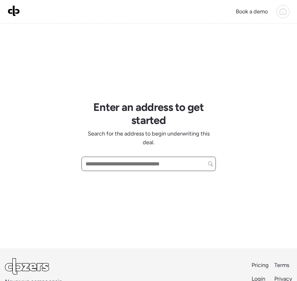
click at [94, 166] on input "text" at bounding box center [148, 163] width 129 height 11
paste input "**********"
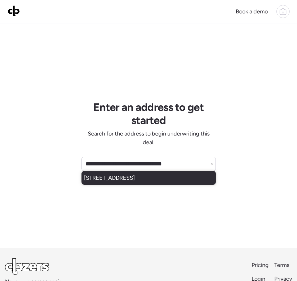
click at [124, 180] on span "[STREET_ADDRESS]" at bounding box center [109, 177] width 51 height 9
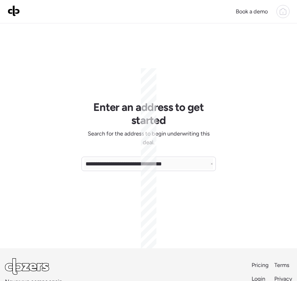
type input "**********"
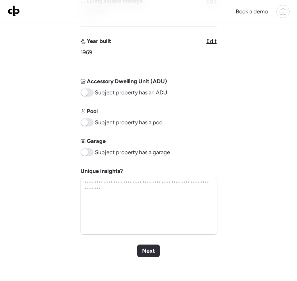
scroll to position [244, 0]
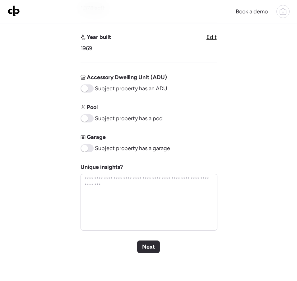
click at [152, 246] on span "Next" at bounding box center [148, 246] width 13 height 9
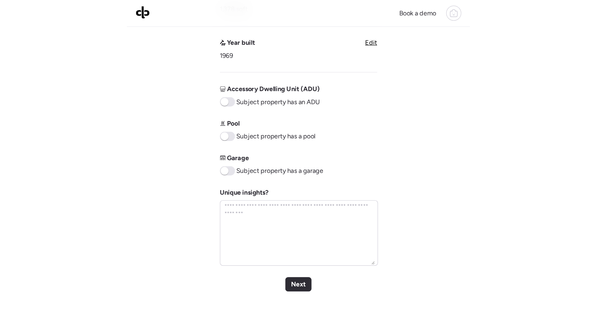
scroll to position [0, 0]
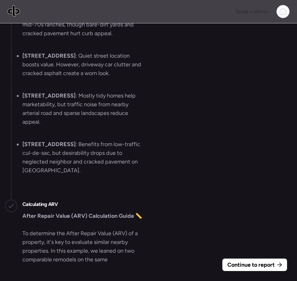
click at [248, 262] on span "Continue to report" at bounding box center [250, 264] width 47 height 9
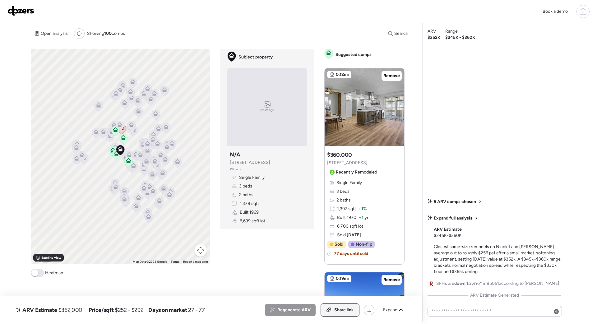
click at [297, 280] on div "Share link" at bounding box center [340, 310] width 38 height 12
click at [16, 12] on img at bounding box center [20, 11] width 27 height 10
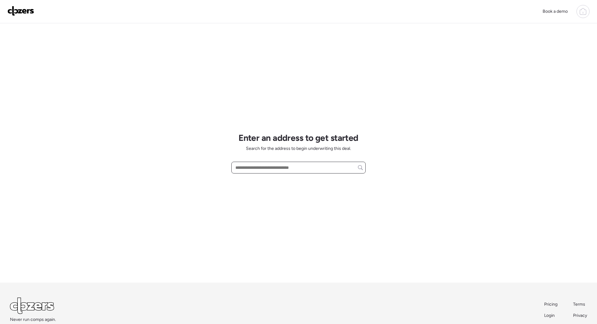
click at [266, 167] on input "text" at bounding box center [298, 167] width 129 height 9
paste input "**********"
click at [255, 181] on span "617 W Posada Ave, Mesa, AZ, 85210" at bounding box center [254, 179] width 40 height 6
type input "**********"
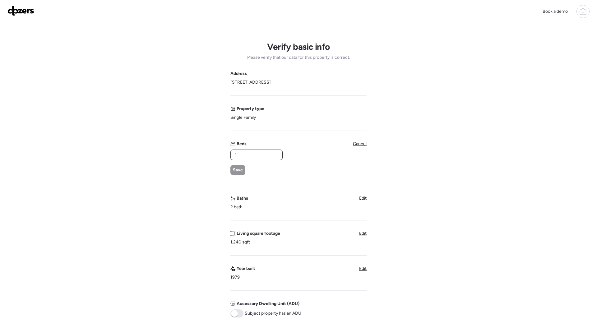
click at [250, 152] on input "text" at bounding box center [256, 155] width 47 height 9
type input "*"
click at [240, 167] on span "Save" at bounding box center [238, 170] width 10 height 6
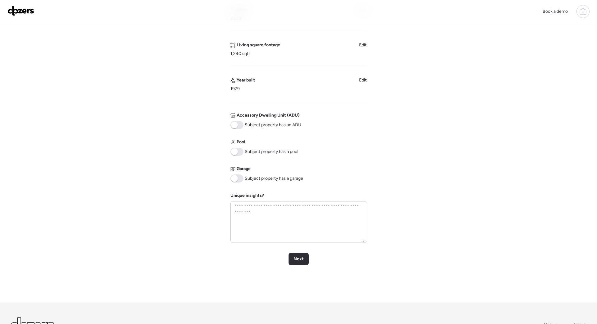
scroll to position [170, 0]
drag, startPoint x: 295, startPoint y: 278, endPoint x: 296, endPoint y: 275, distance: 3.8
click at [295, 277] on div "Verify basic info Please verify that our data for this property is correct. Add…" at bounding box center [298, 77] width 587 height 448
click at [296, 263] on div "Next" at bounding box center [299, 258] width 20 height 12
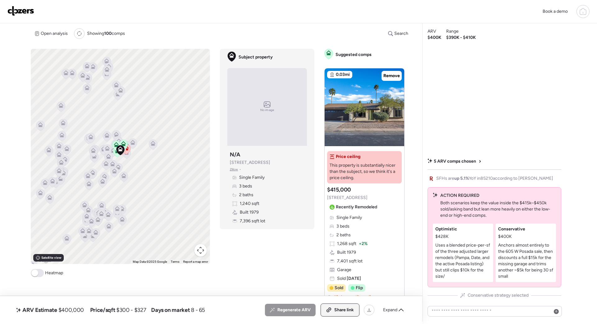
click at [332, 314] on div "Share link" at bounding box center [340, 310] width 38 height 12
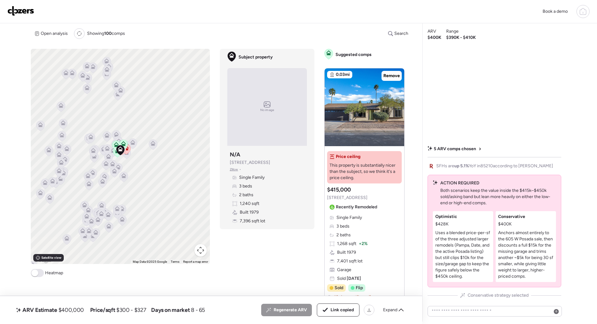
click at [29, 11] on img at bounding box center [20, 11] width 27 height 10
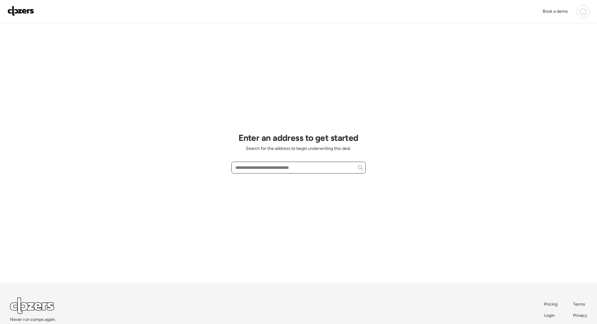
paste input "**********"
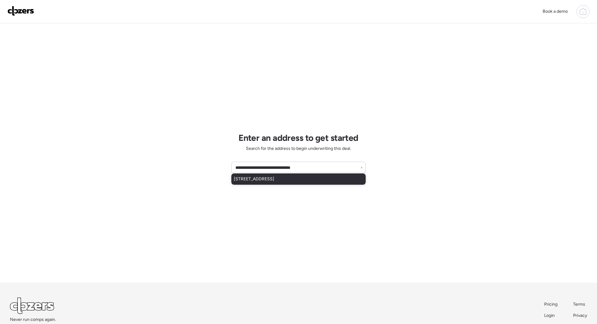
click at [274, 182] on span "[STREET_ADDRESS]" at bounding box center [254, 179] width 40 height 6
type input "**********"
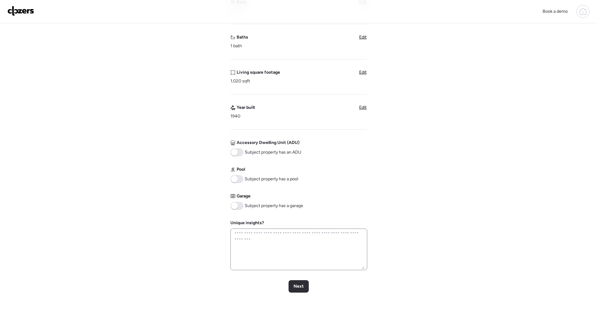
scroll to position [146, 0]
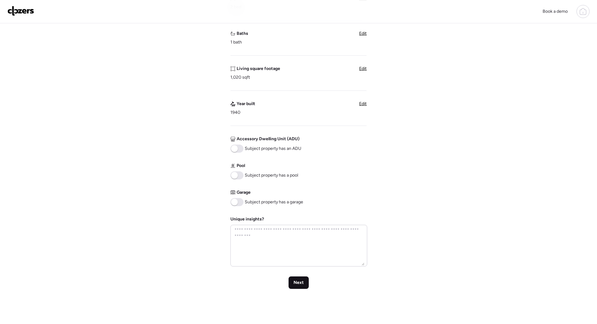
click at [297, 278] on div "Next" at bounding box center [299, 283] width 20 height 12
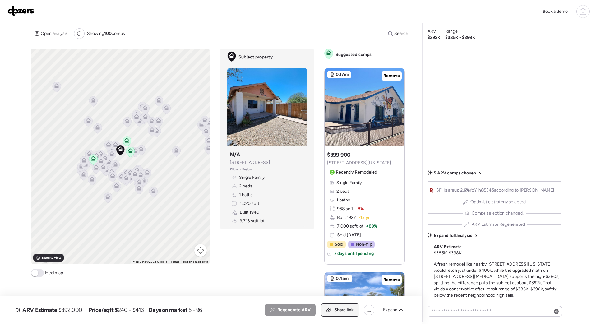
click at [342, 309] on span "Share link" at bounding box center [344, 310] width 20 height 6
click at [26, 8] on img at bounding box center [20, 11] width 27 height 10
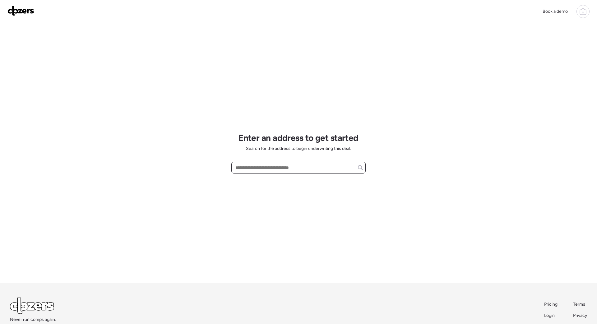
paste input "**********"
click at [329, 168] on input "**********" at bounding box center [298, 167] width 129 height 9
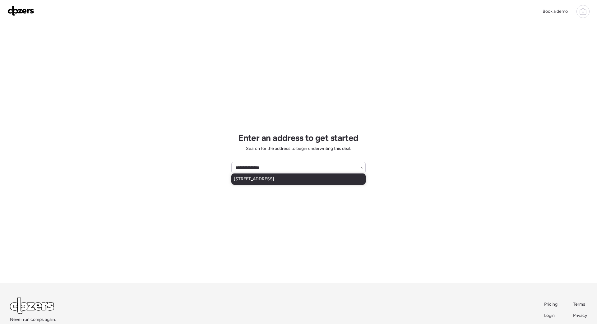
click at [282, 183] on div "[STREET_ADDRESS]" at bounding box center [298, 179] width 134 height 11
type input "**********"
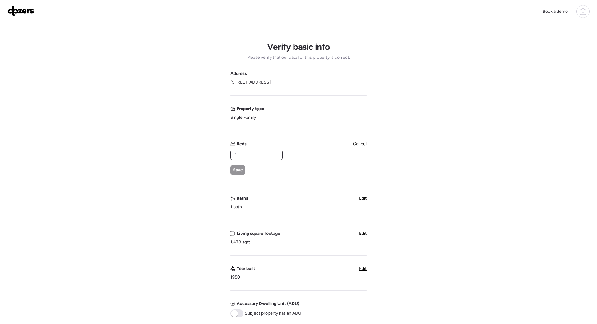
click at [258, 154] on input "text" at bounding box center [256, 155] width 47 height 9
type input "*"
click at [242, 170] on span "Save" at bounding box center [238, 170] width 10 height 6
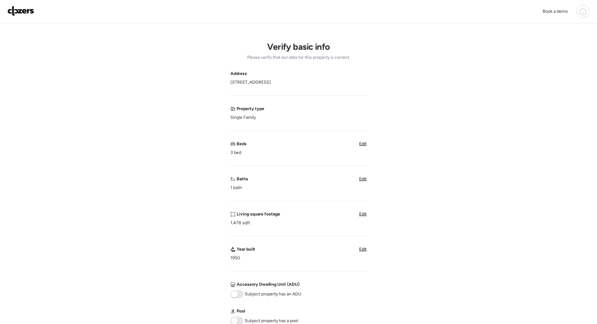
click at [362, 180] on span "Edit" at bounding box center [362, 178] width 7 height 5
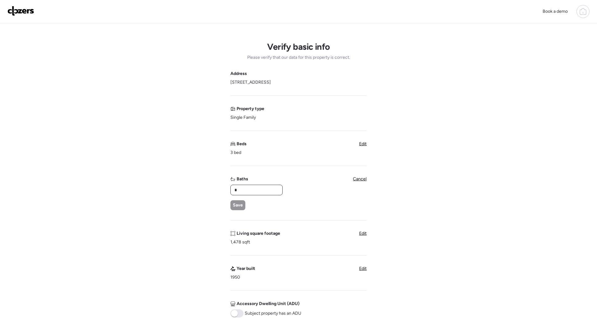
click at [264, 188] on input "*" at bounding box center [256, 190] width 47 height 9
type input "*"
click at [235, 206] on span "Save" at bounding box center [238, 205] width 10 height 6
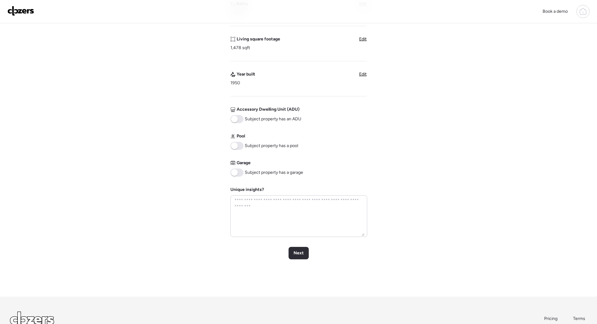
scroll to position [179, 0]
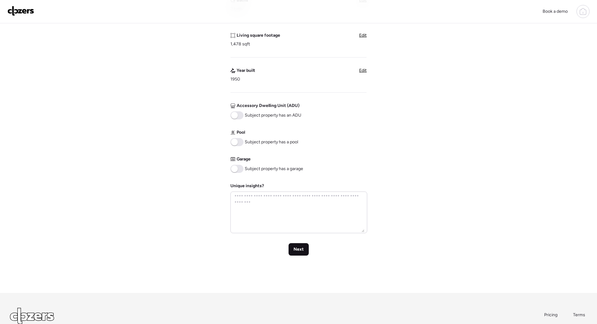
click at [295, 251] on span "Next" at bounding box center [299, 249] width 10 height 6
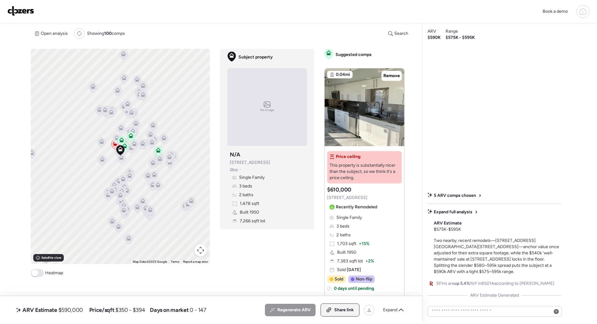
click at [326, 304] on div "Share link" at bounding box center [340, 310] width 38 height 12
click at [23, 13] on img at bounding box center [20, 11] width 27 height 10
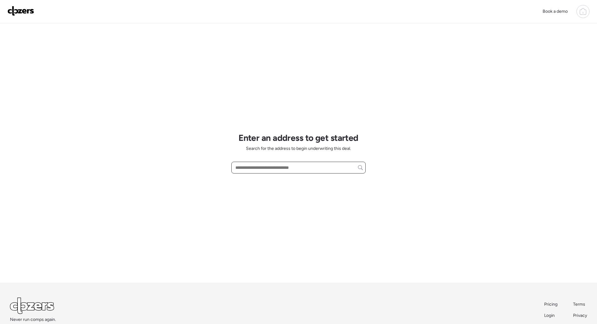
paste input "**********"
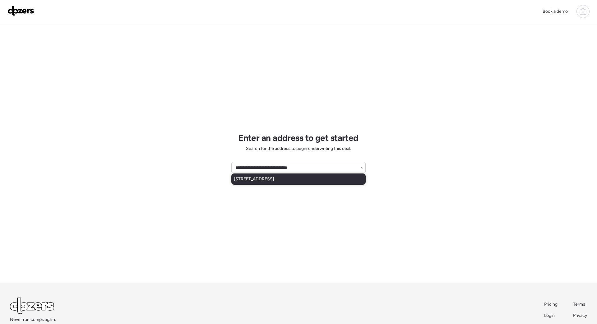
click at [270, 179] on span "5534 N 31st Dr, Phoenix, AZ, 85017" at bounding box center [254, 179] width 40 height 6
type input "**********"
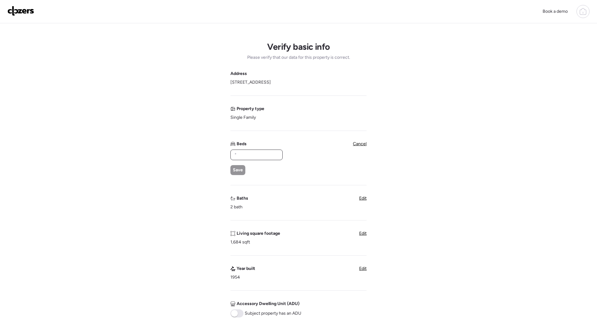
click at [244, 156] on input "text" at bounding box center [256, 155] width 47 height 9
type input "*"
click at [238, 167] on span "Save" at bounding box center [238, 170] width 10 height 6
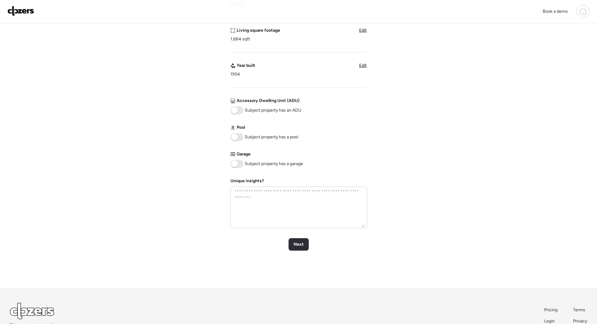
scroll to position [187, 0]
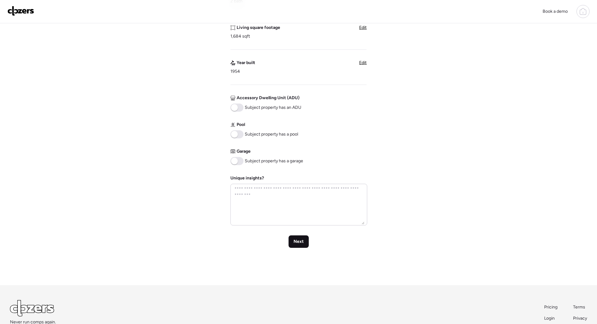
click at [298, 239] on span "Next" at bounding box center [299, 242] width 10 height 6
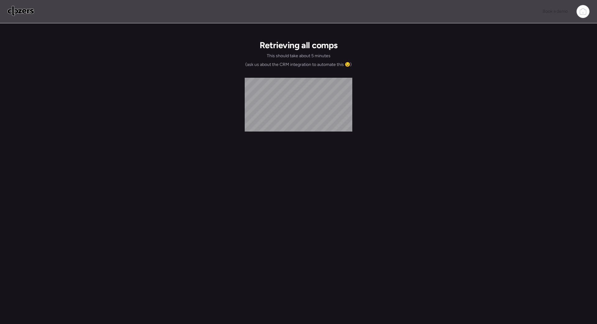
scroll to position [0, 0]
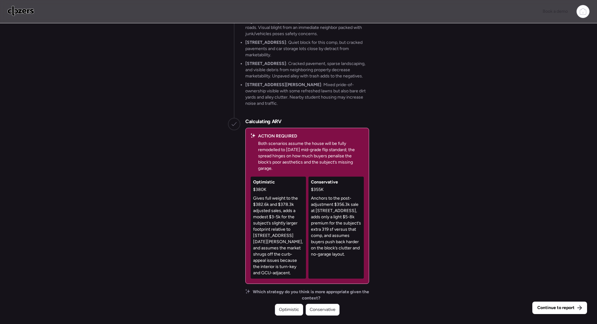
click at [326, 311] on span "Conservative" at bounding box center [323, 310] width 26 height 6
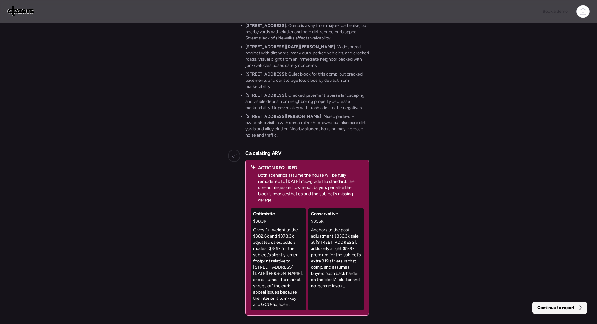
click at [544, 309] on span "Continue to report" at bounding box center [555, 308] width 37 height 6
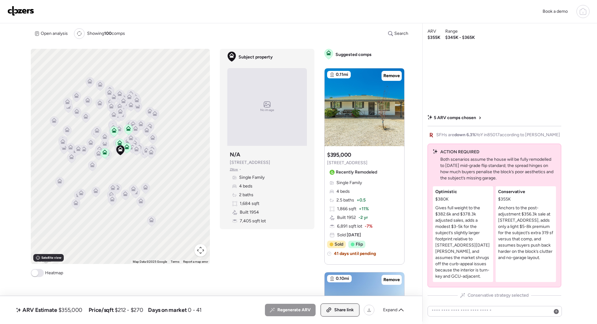
click at [326, 311] on icon at bounding box center [329, 310] width 6 height 5
click at [21, 11] on img at bounding box center [20, 11] width 27 height 10
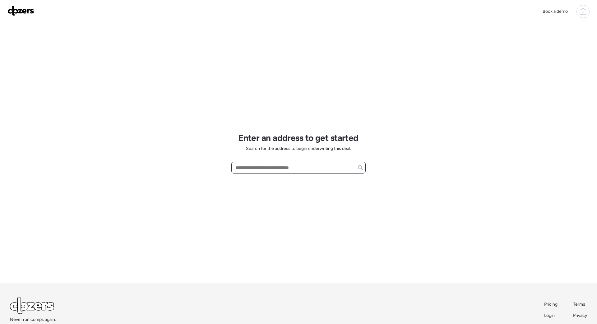
click at [239, 167] on input "text" at bounding box center [298, 167] width 129 height 9
paste input "**********"
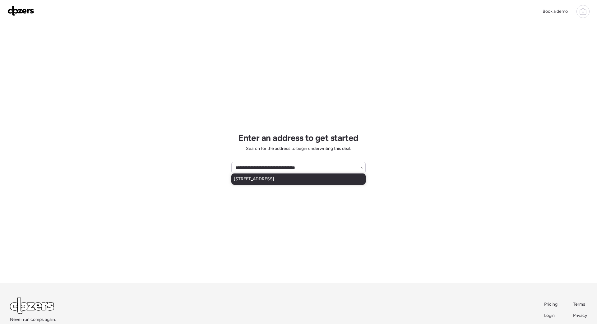
click at [264, 180] on span "[STREET_ADDRESS]" at bounding box center [254, 179] width 40 height 6
type input "**********"
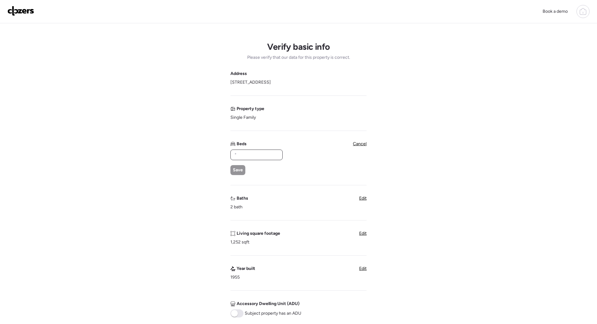
click at [245, 154] on input "text" at bounding box center [256, 155] width 47 height 9
type input "*"
click at [234, 169] on span "Save" at bounding box center [238, 170] width 10 height 6
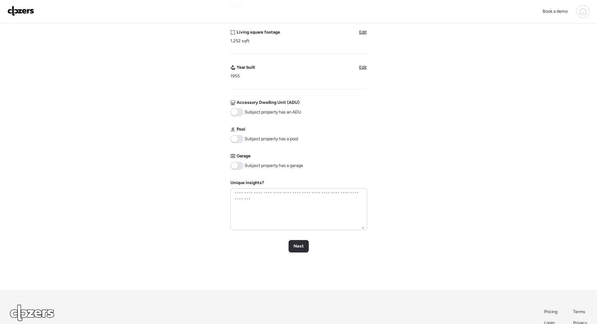
scroll to position [224, 0]
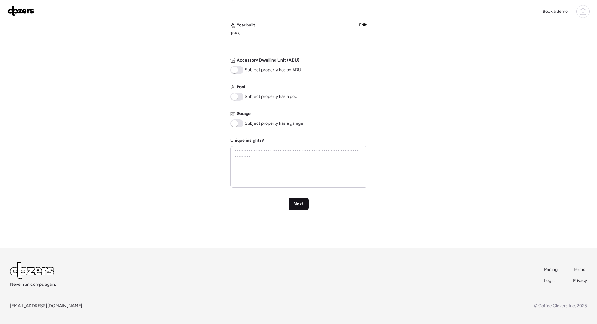
click at [303, 205] on span "Next" at bounding box center [299, 204] width 10 height 6
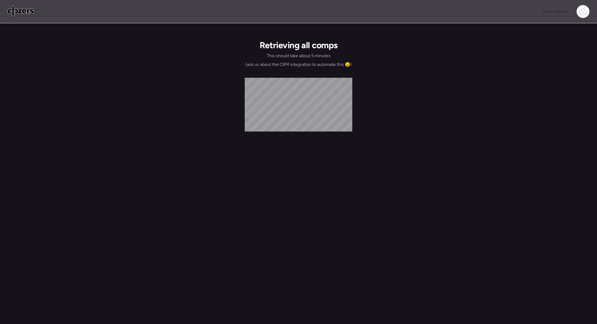
scroll to position [0, 0]
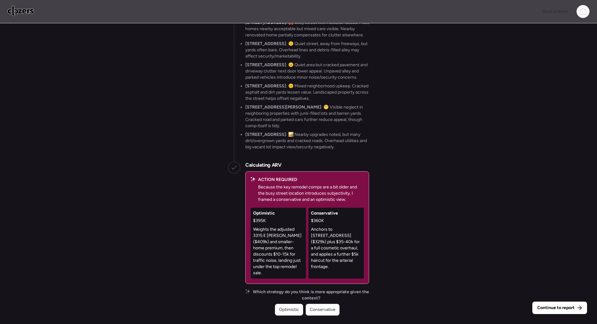
click at [321, 309] on span "Conservative" at bounding box center [323, 310] width 26 height 6
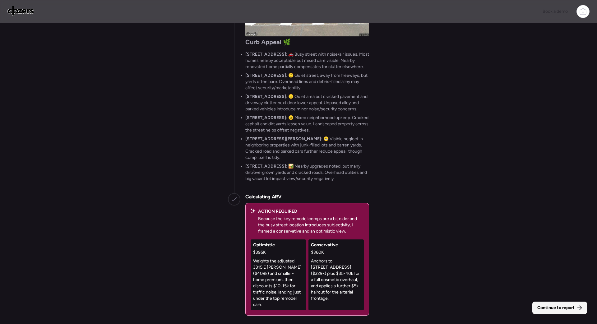
click at [569, 309] on span "Continue to report" at bounding box center [555, 308] width 37 height 6
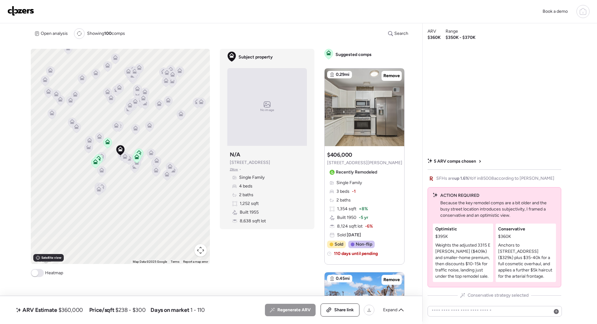
click at [509, 245] on p "Anchors to [STREET_ADDRESS] ($329k) plus $35-40k for a full cosmetic overhaul, …" at bounding box center [525, 260] width 55 height 37
click at [339, 313] on div "Share link" at bounding box center [340, 310] width 38 height 12
click at [31, 11] on img at bounding box center [20, 11] width 27 height 10
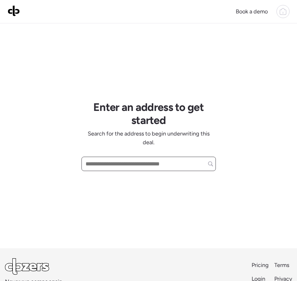
click at [132, 165] on input "text" at bounding box center [148, 163] width 129 height 11
paste input "**********"
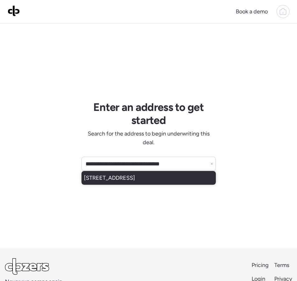
click at [134, 181] on span "[STREET_ADDRESS]" at bounding box center [109, 177] width 51 height 9
type input "**********"
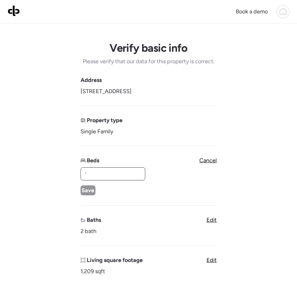
click at [117, 174] on input "text" at bounding box center [112, 173] width 59 height 11
type input "*"
click at [85, 188] on span "Save" at bounding box center [87, 190] width 13 height 9
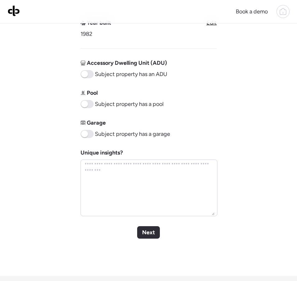
click at [149, 228] on span "Next" at bounding box center [148, 232] width 13 height 9
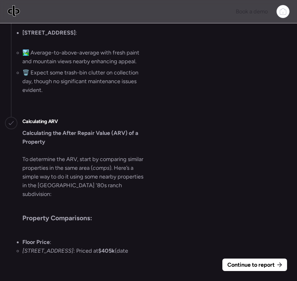
click at [260, 261] on span "Continue to report" at bounding box center [250, 264] width 47 height 9
click at [260, 261] on div "ARV Est $420,000 Regenerate ARV" at bounding box center [148, 266] width 297 height 27
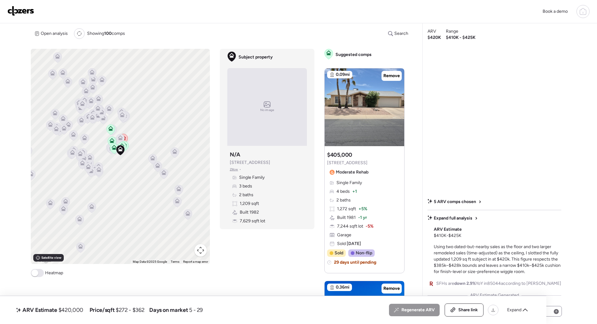
click at [470, 310] on span "Share link" at bounding box center [468, 310] width 20 height 6
